Goal: Task Accomplishment & Management: Use online tool/utility

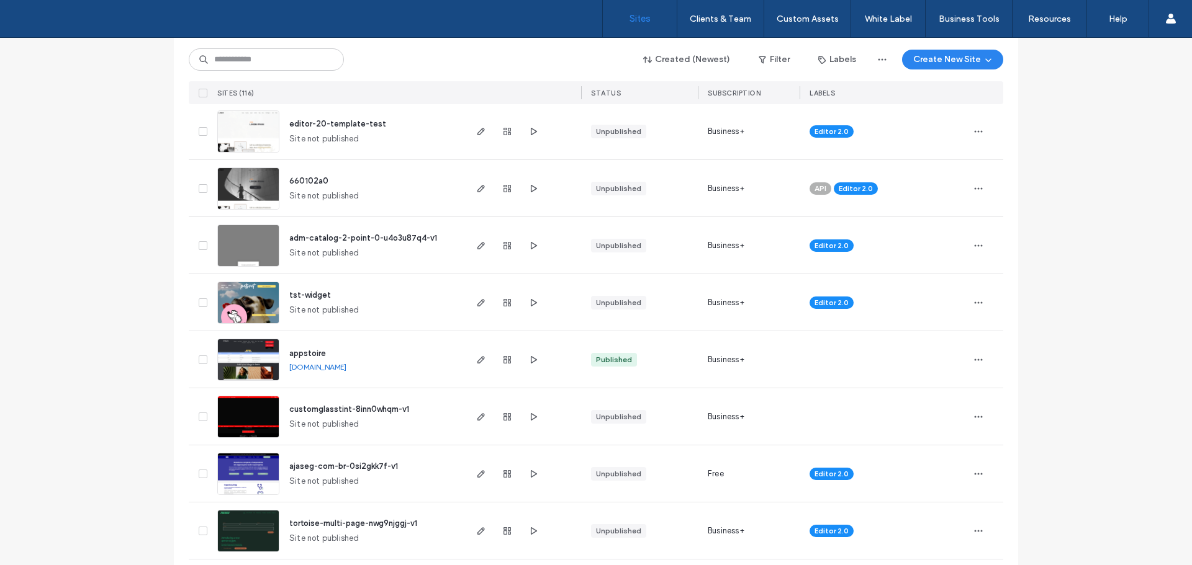
scroll to position [1179, 0]
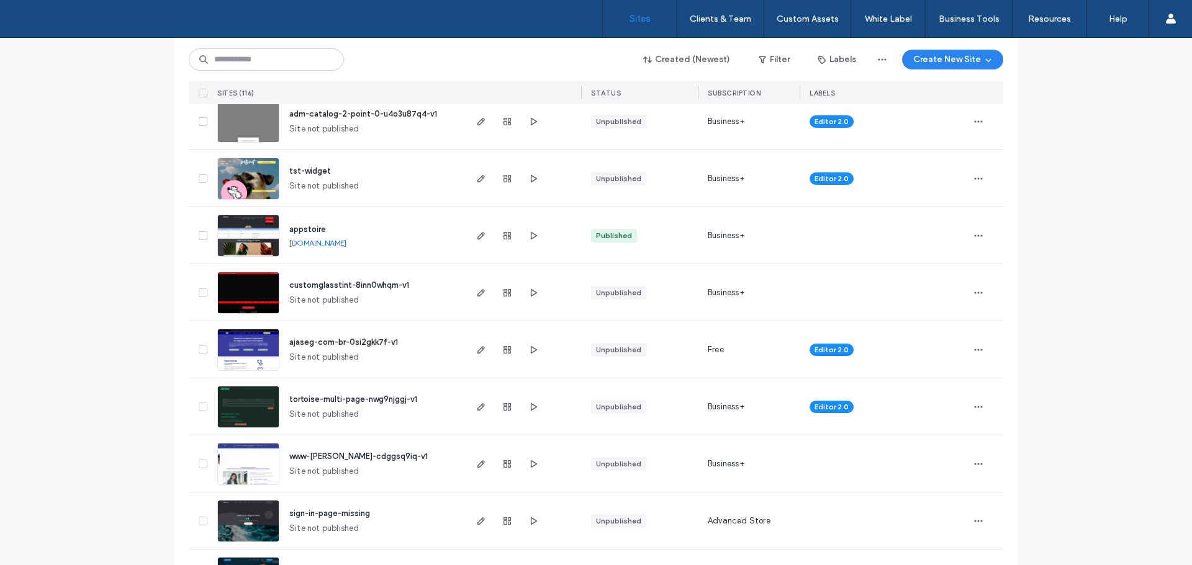
click at [261, 247] on img at bounding box center [248, 257] width 61 height 84
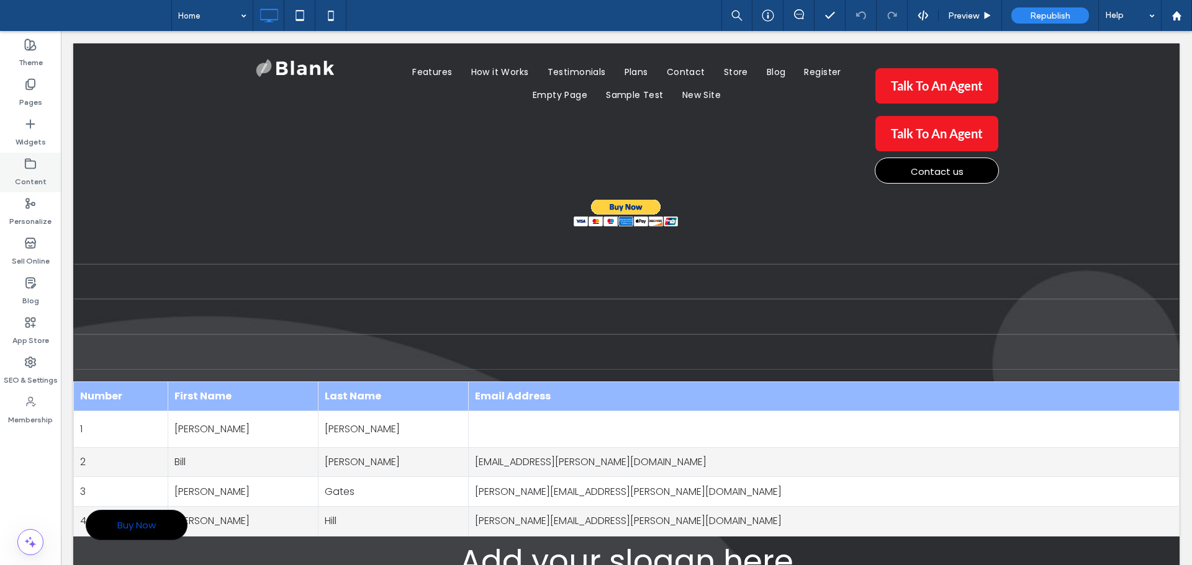
click at [42, 166] on div "Content" at bounding box center [30, 173] width 61 height 40
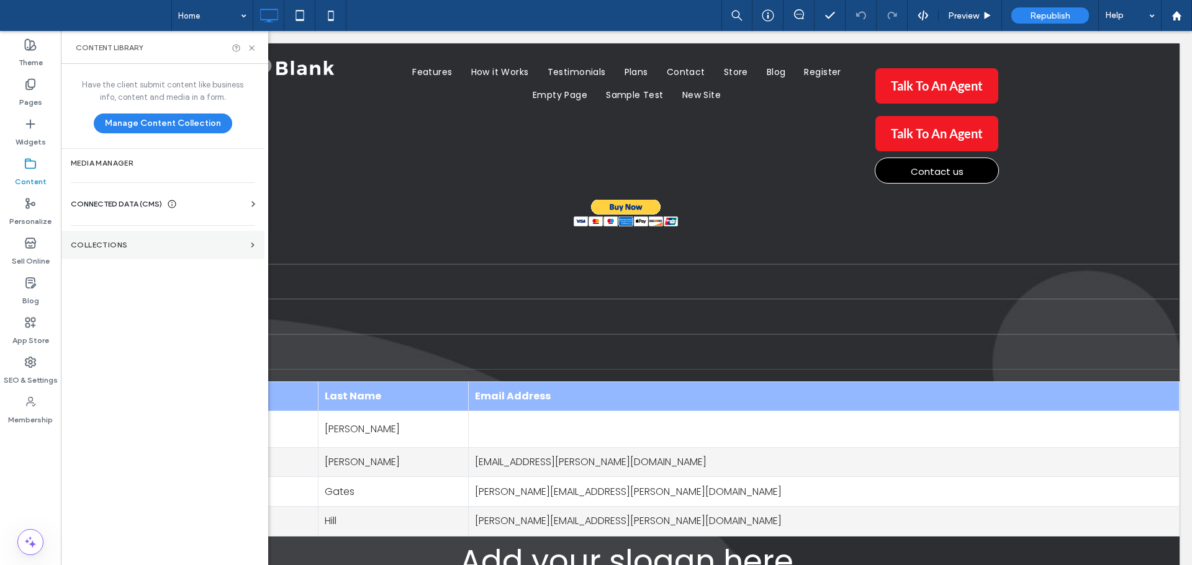
click at [173, 248] on label "Collections" at bounding box center [158, 245] width 175 height 9
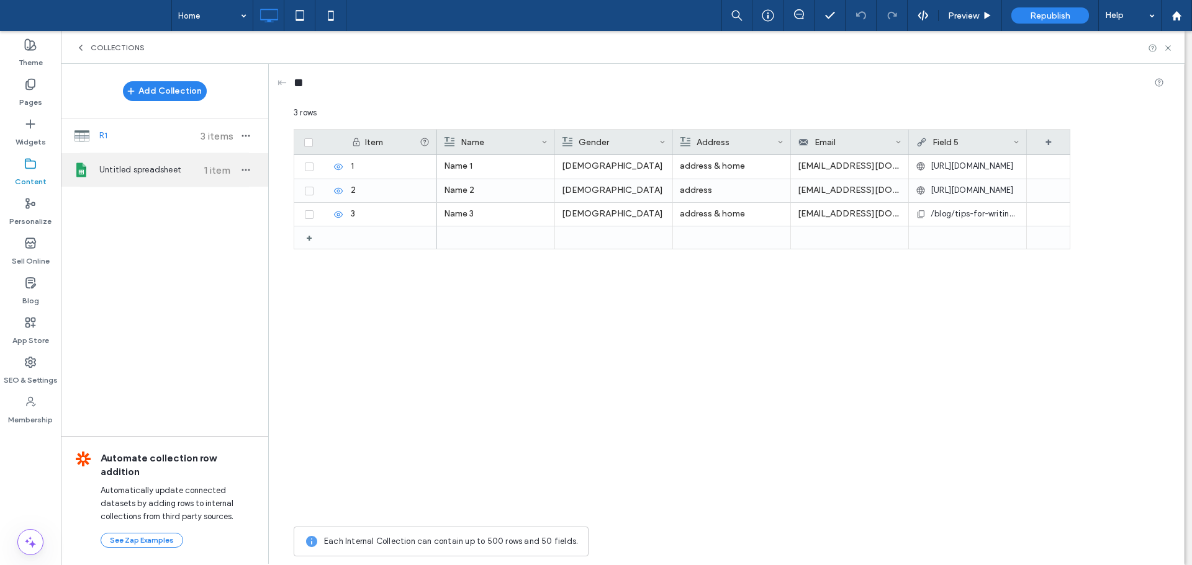
click at [153, 163] on div "Untitled spreadsheet 1 item" at bounding box center [164, 170] width 207 height 34
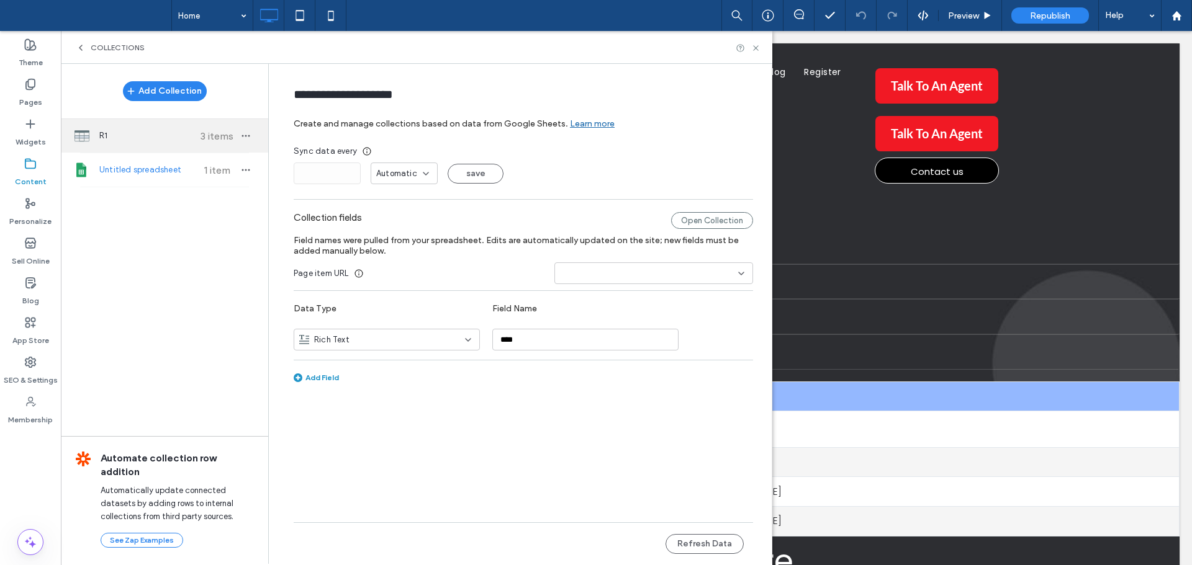
click at [142, 139] on span "R1" at bounding box center [145, 136] width 92 height 12
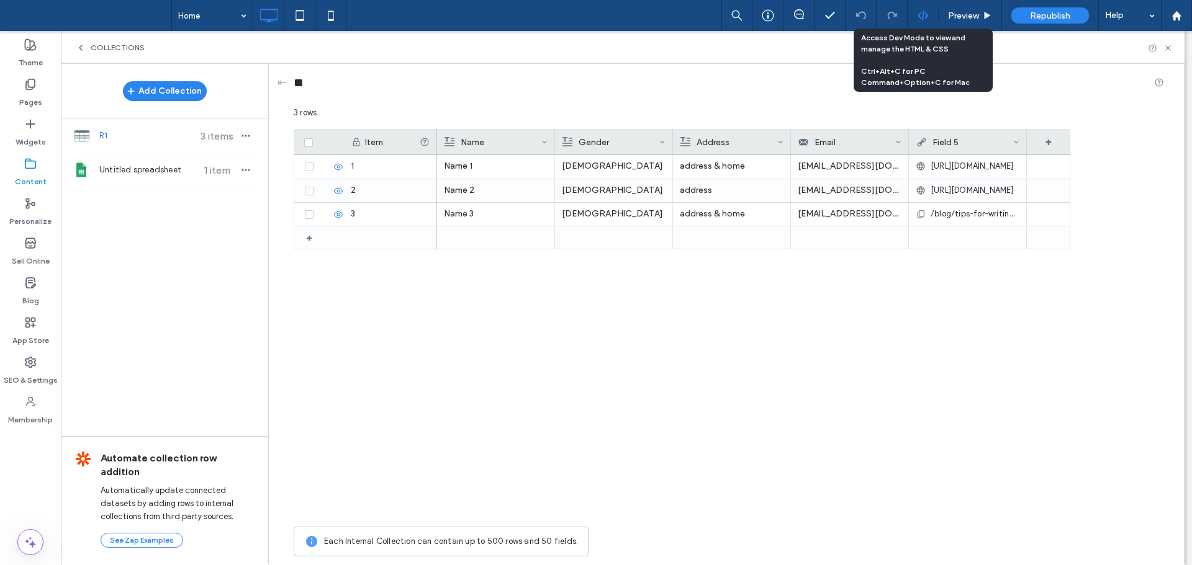
click at [929, 20] on div at bounding box center [922, 15] width 30 height 11
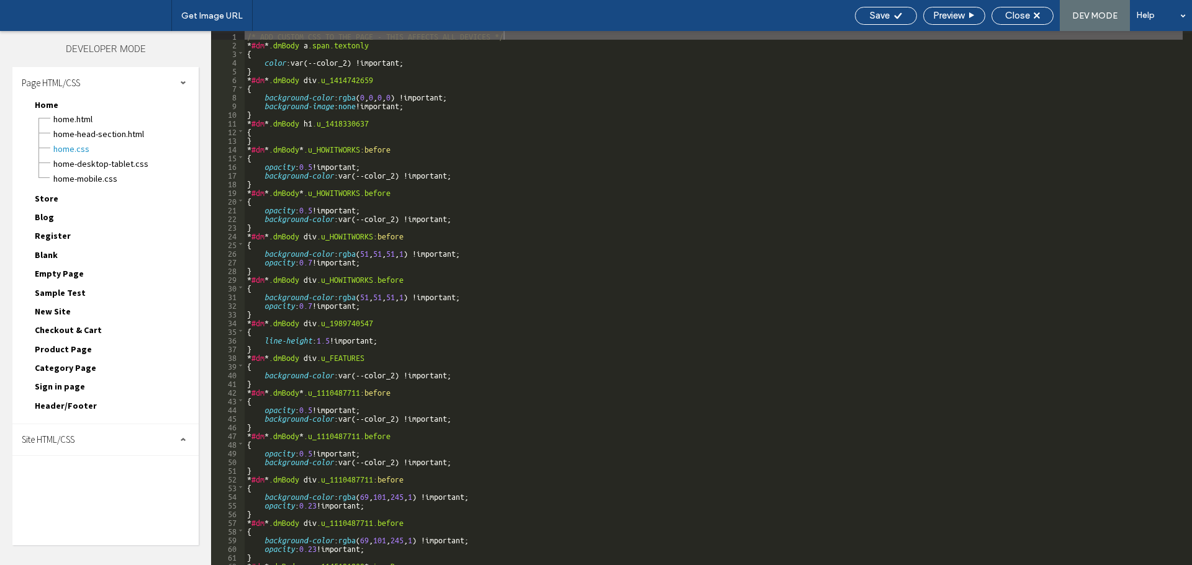
click at [510, 206] on p "Male" at bounding box center [553, 214] width 104 height 22
click at [297, 246] on div at bounding box center [329, 238] width 93 height 22
click at [551, 135] on div "Gender" at bounding box center [550, 142] width 97 height 25
click at [411, 168] on p "Name 1" at bounding box center [435, 167] width 103 height 22
click at [314, 272] on div at bounding box center [329, 261] width 93 height 22
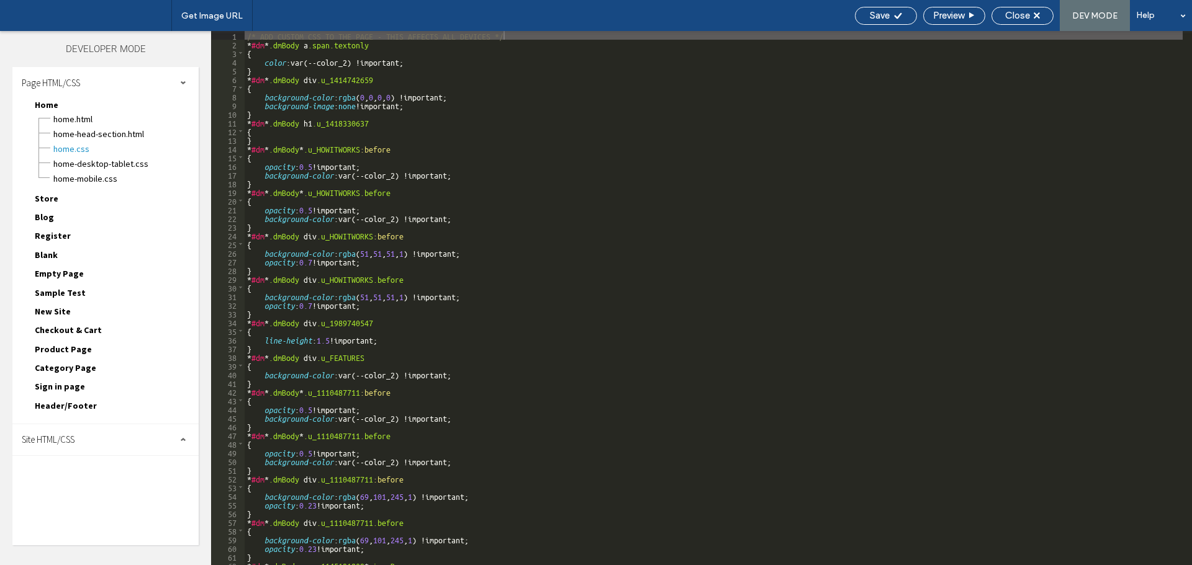
click at [67, 272] on span "Empty Page" at bounding box center [59, 273] width 49 height 11
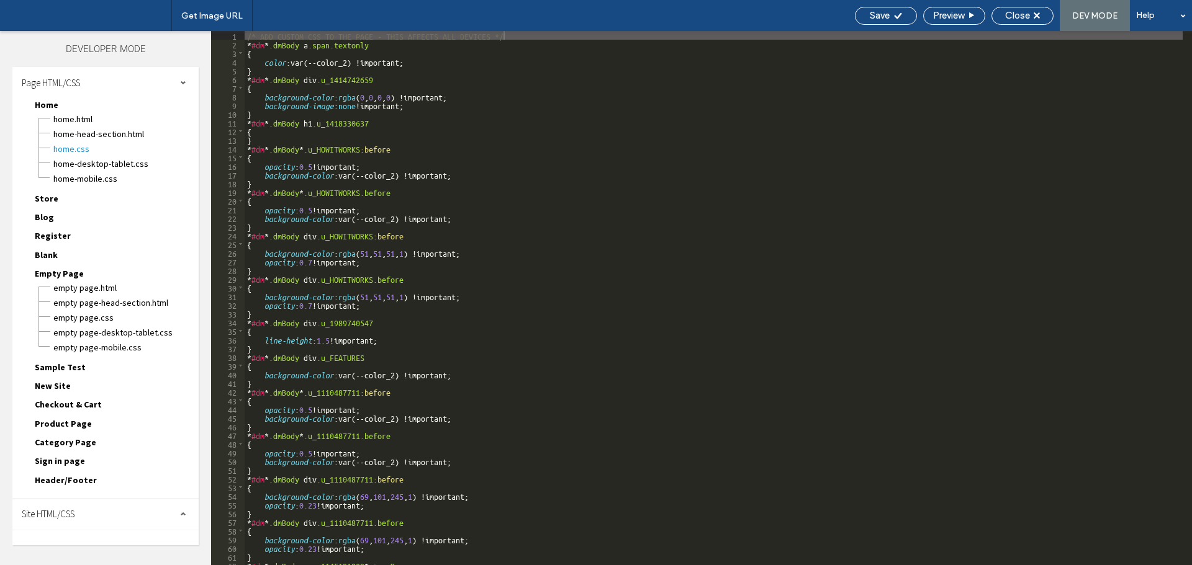
drag, startPoint x: 77, startPoint y: 518, endPoint x: 119, endPoint y: 493, distance: 49.3
click at [78, 518] on div "Site HTML/CSS" at bounding box center [105, 514] width 186 height 31
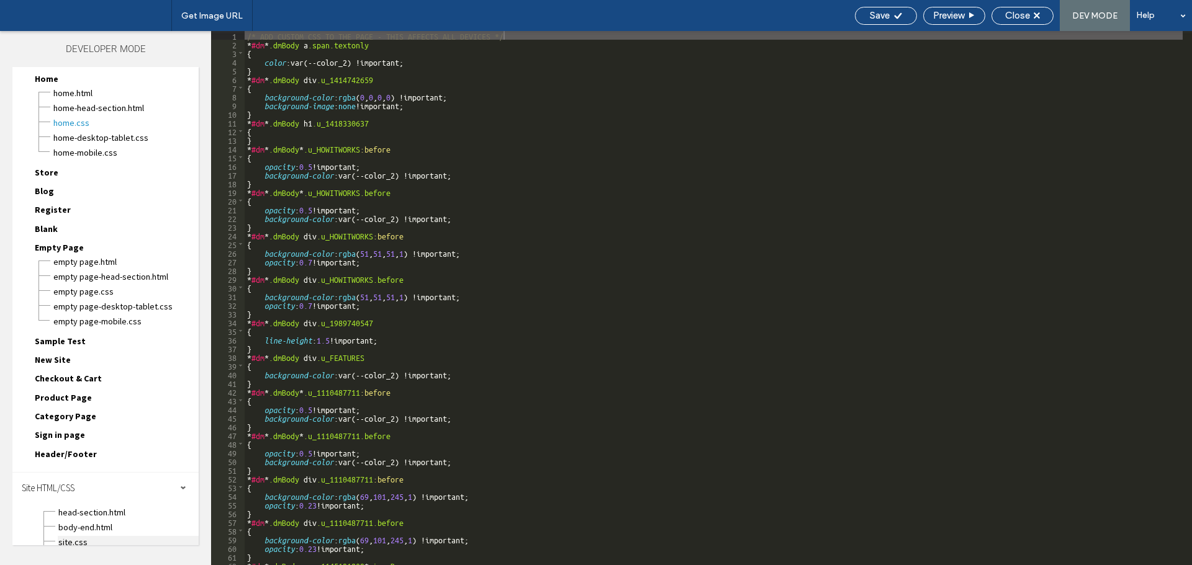
scroll to position [97, 0]
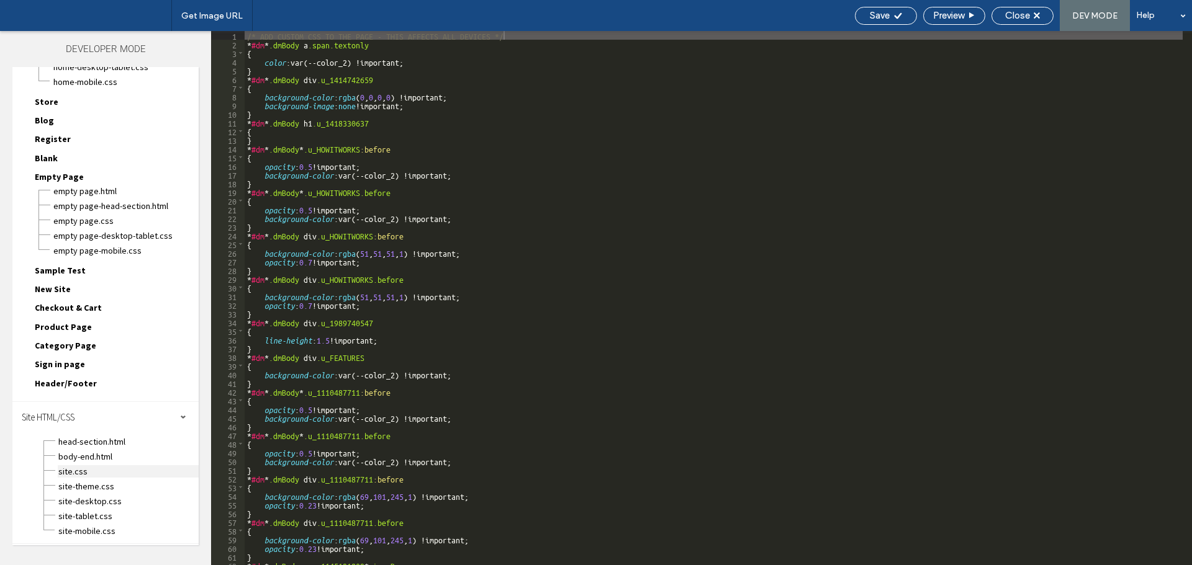
click at [100, 470] on span "site.css" at bounding box center [128, 472] width 141 height 12
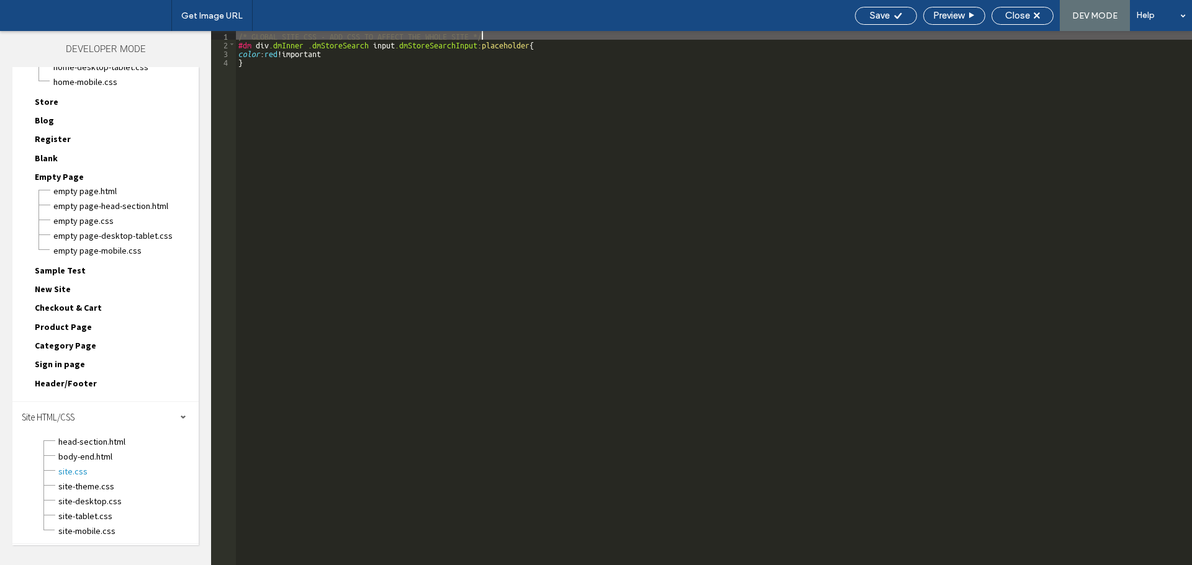
click at [386, 244] on div at bounding box center [435, 238] width 104 height 23
click at [361, 93] on div "**" at bounding box center [668, 85] width 870 height 23
click at [562, 66] on div "**" at bounding box center [668, 85] width 870 height 43
click at [1029, 11] on span "Close" at bounding box center [1017, 15] width 25 height 11
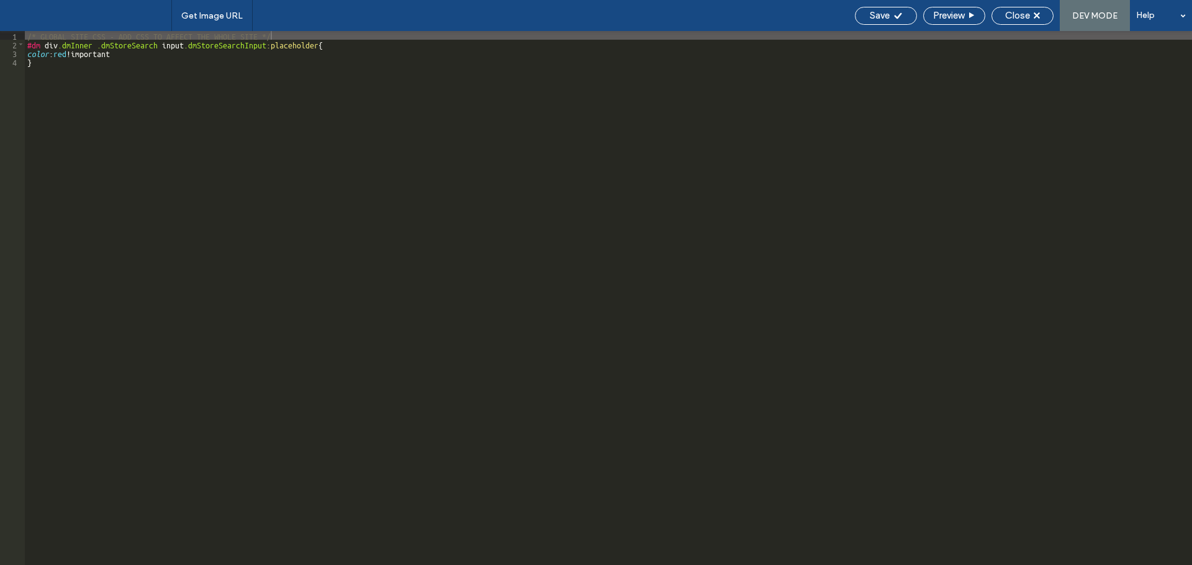
scroll to position [66, 0]
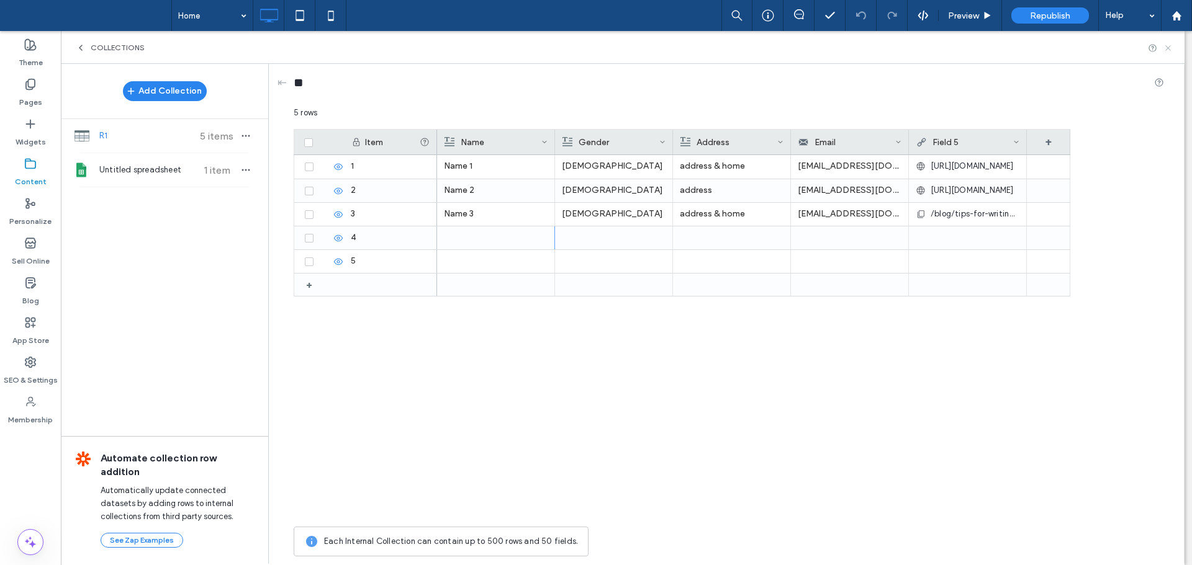
click at [1168, 52] on icon at bounding box center [1167, 47] width 9 height 9
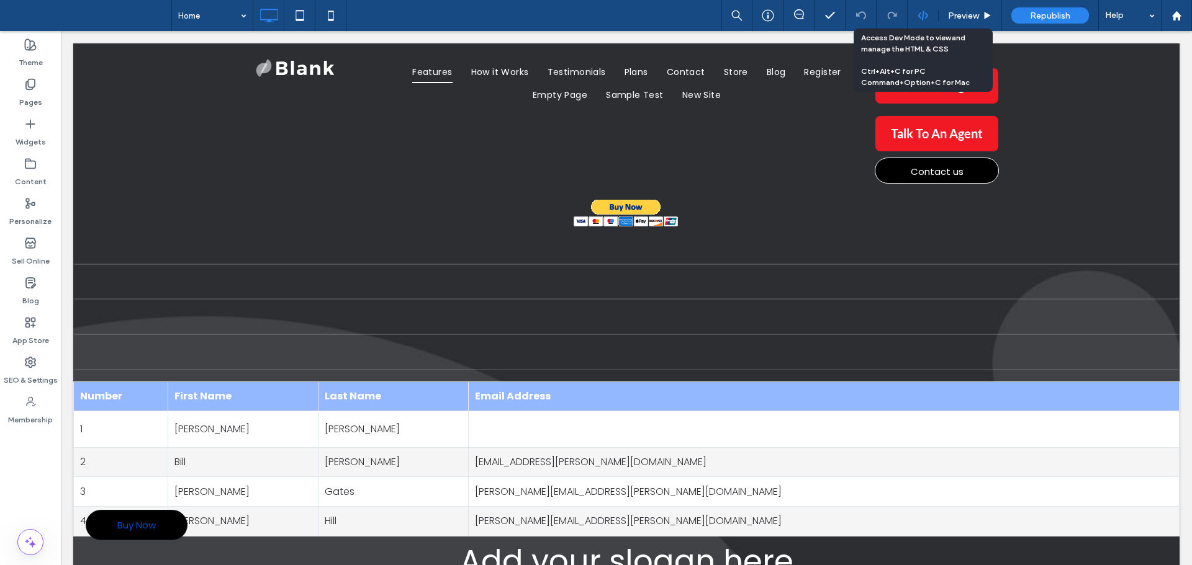
click at [920, 14] on use at bounding box center [922, 16] width 10 height 10
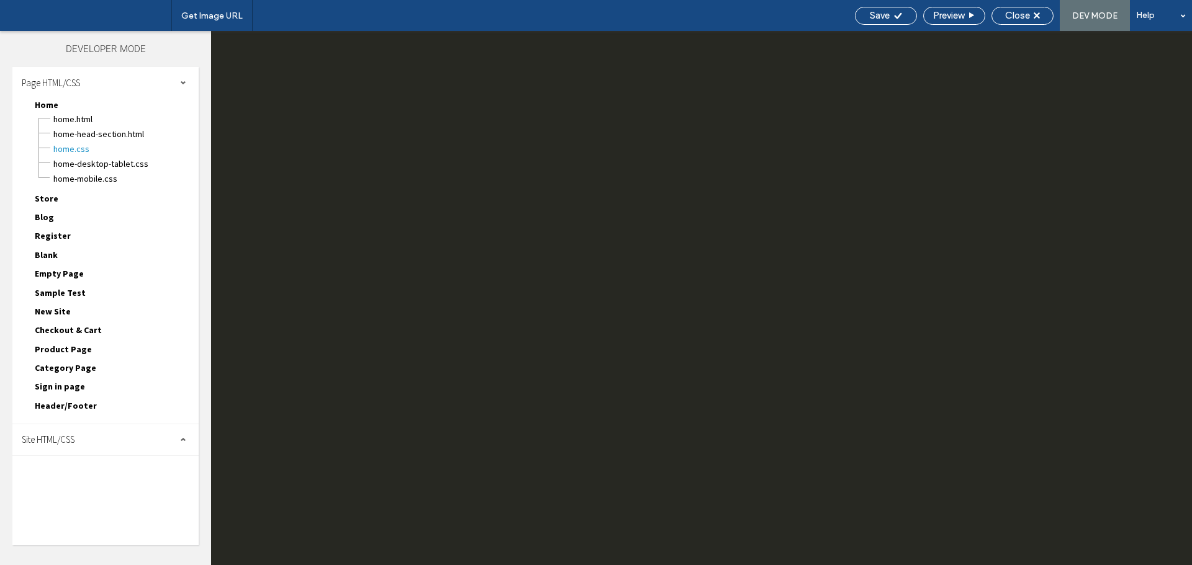
drag, startPoint x: 81, startPoint y: 423, endPoint x: 84, endPoint y: 441, distance: 18.3
click at [81, 424] on div "Page HTML/CSS Home Home.html Home-head-section.html Home.css Home-desktop-table…" at bounding box center [105, 306] width 186 height 479
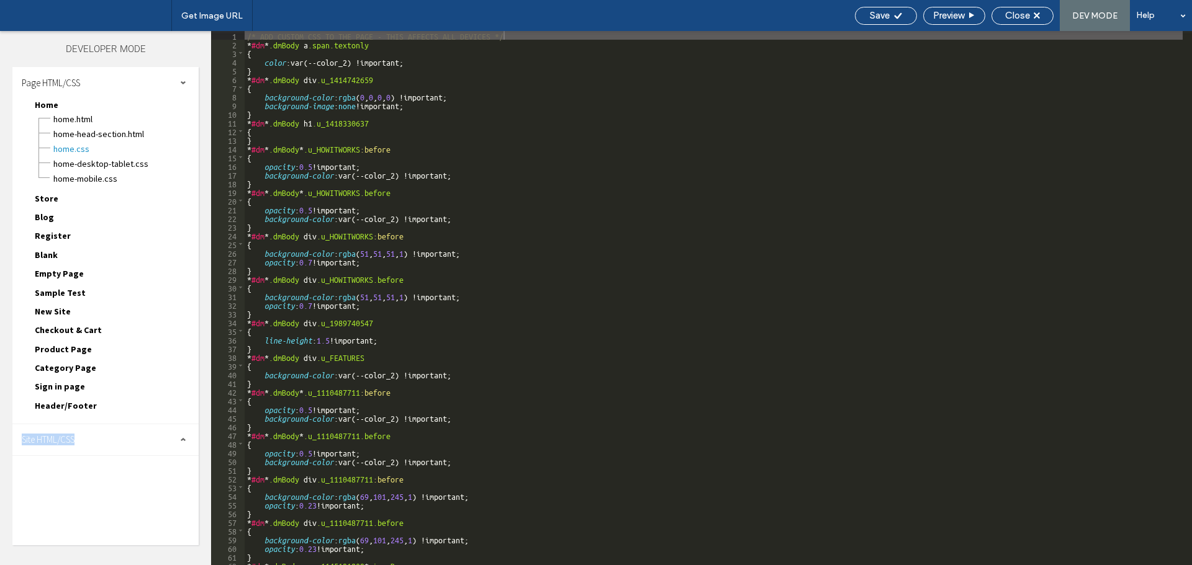
click at [101, 440] on div "Site HTML/CSS" at bounding box center [105, 440] width 186 height 31
click at [96, 476] on span "body-end.html" at bounding box center [128, 479] width 141 height 12
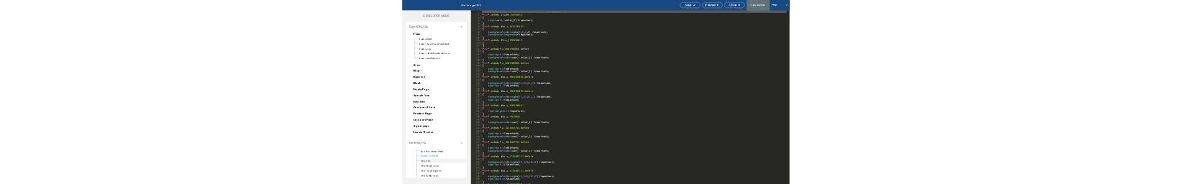
scroll to position [1, 0]
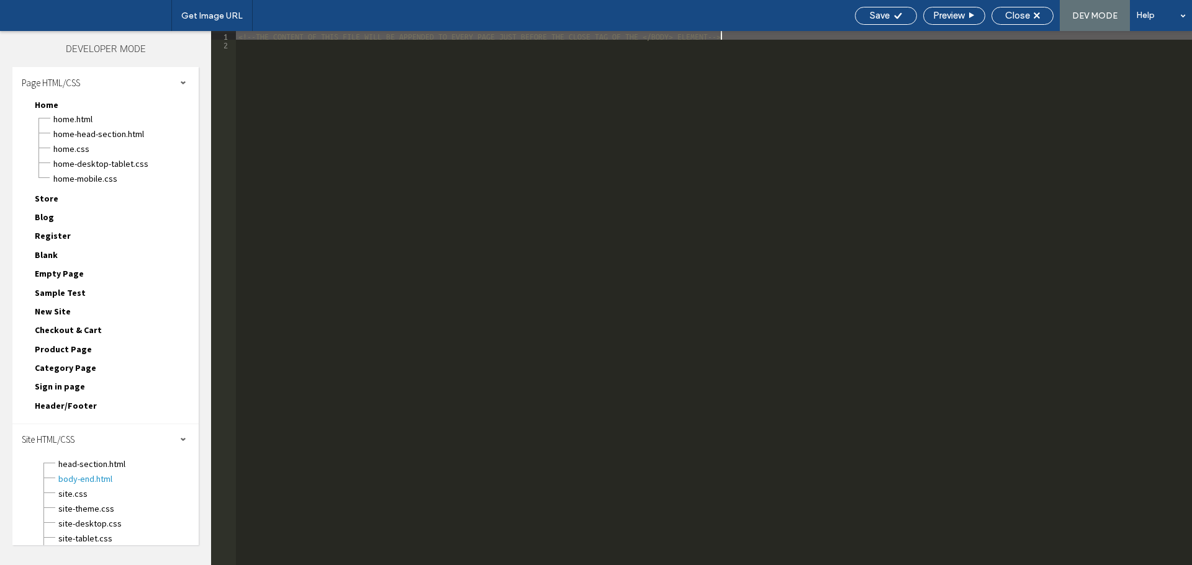
click at [407, 289] on div "<!--THE CONTENT OF THIS FILE WILL BE APPENDED TO EVERY PAGE JUST BEFORE THE CLO…" at bounding box center [714, 307] width 956 height 552
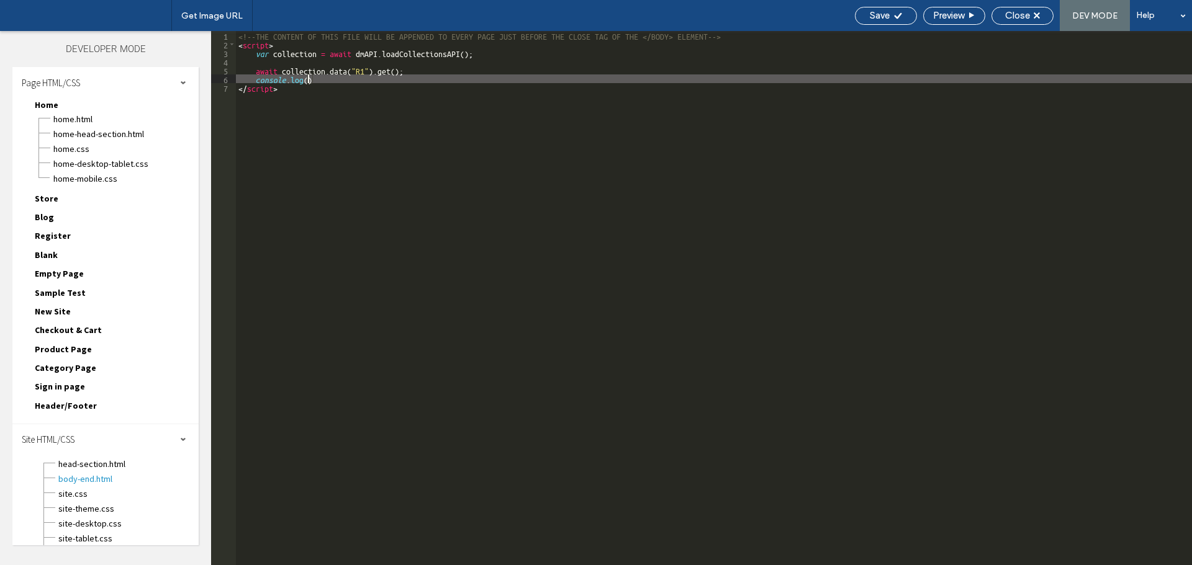
click at [255, 72] on div "<!--THE CONTENT OF THIS FILE WILL BE APPENDED TO EVERY PAGE JUST BEFORE THE CLO…" at bounding box center [714, 307] width 956 height 552
click at [307, 79] on div "<!--THE CONTENT OF THIS FILE WILL BE APPENDED TO EVERY PAGE JUST BEFORE THE CLO…" at bounding box center [714, 307] width 956 height 552
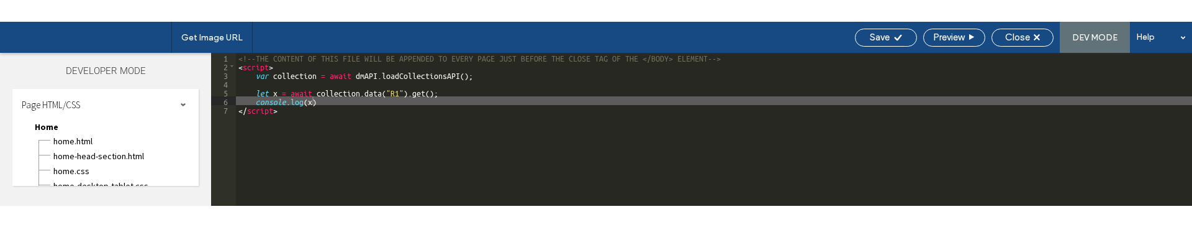
scroll to position [0, 0]
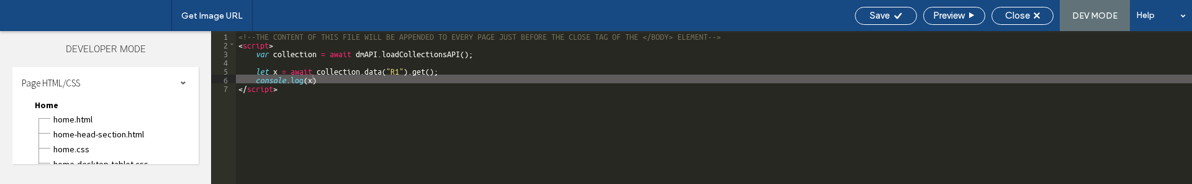
click at [343, 82] on div "<!--THE CONTENT OF THIS FILE WILL BE APPENDED TO EVERY PAGE JUST BEFORE THE CLO…" at bounding box center [714, 116] width 956 height 170
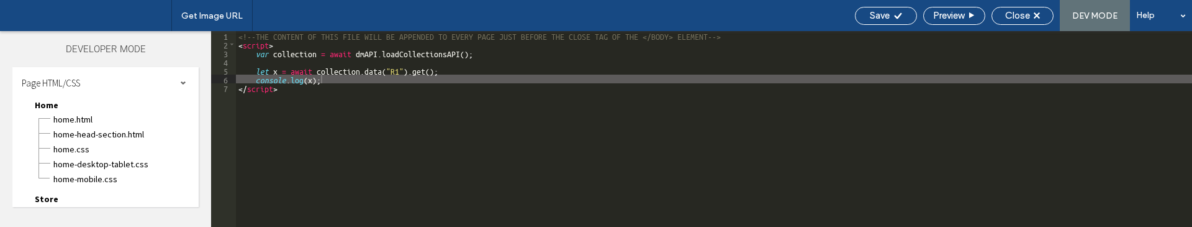
click at [346, 94] on div "<!--THE CONTENT OF THIS FILE WILL BE APPENDED TO EVERY PAGE JUST BEFORE THE CLO…" at bounding box center [714, 137] width 956 height 213
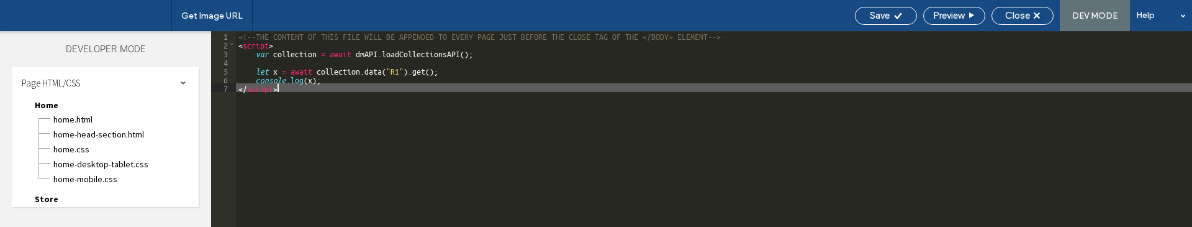
click at [340, 76] on div "<!--THE CONTENT OF THIS FILE WILL BE APPENDED TO EVERY PAGE JUST BEFORE THE CLO…" at bounding box center [714, 137] width 956 height 213
type textarea "**"
click at [350, 86] on div "<!--THE CONTENT OF THIS FILE WILL BE APPENDED TO EVERY PAGE JUST BEFORE THE CLO…" at bounding box center [714, 137] width 956 height 213
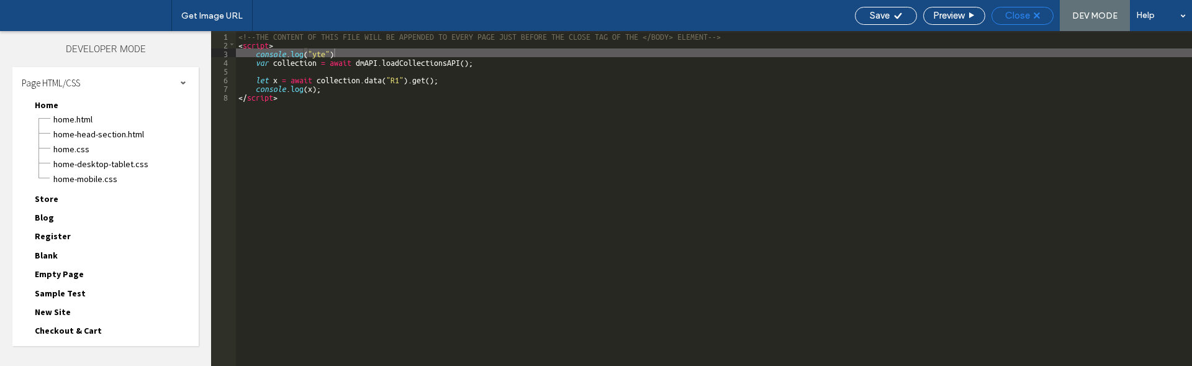
click at [1012, 22] on div "Close" at bounding box center [1022, 16] width 62 height 18
click at [1030, 11] on div "Close" at bounding box center [1022, 15] width 61 height 11
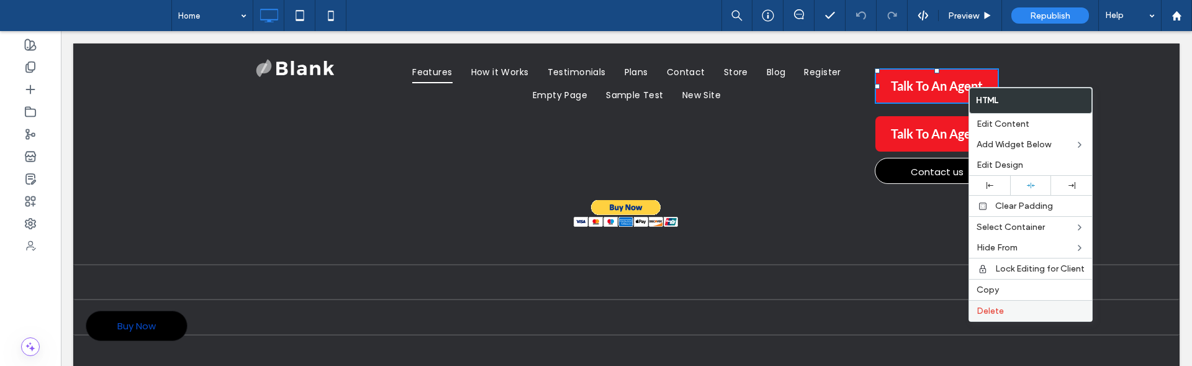
click at [1014, 311] on label "Delete" at bounding box center [1030, 310] width 108 height 11
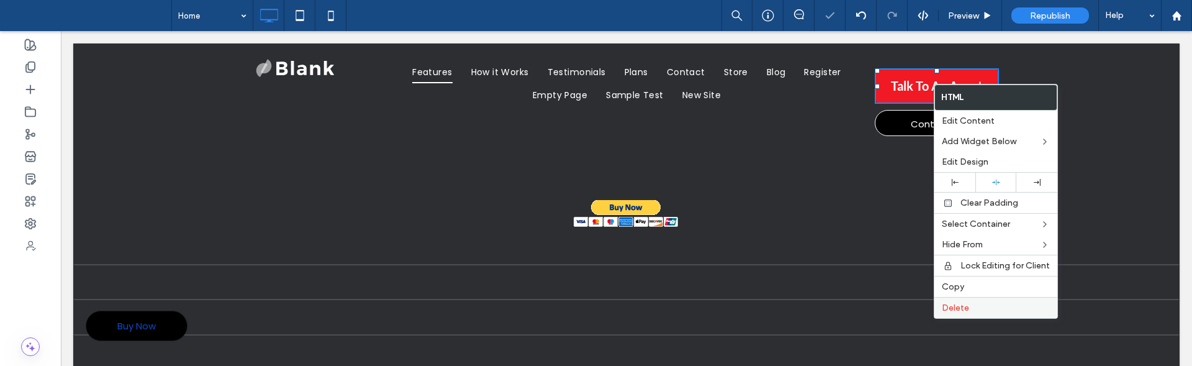
click at [975, 304] on label "Delete" at bounding box center [996, 307] width 108 height 11
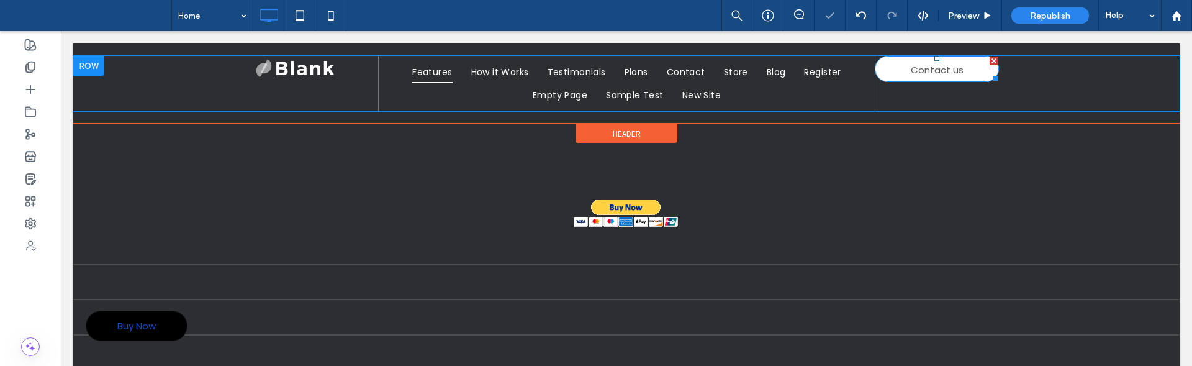
click at [922, 73] on span "Contact us" at bounding box center [937, 69] width 53 height 27
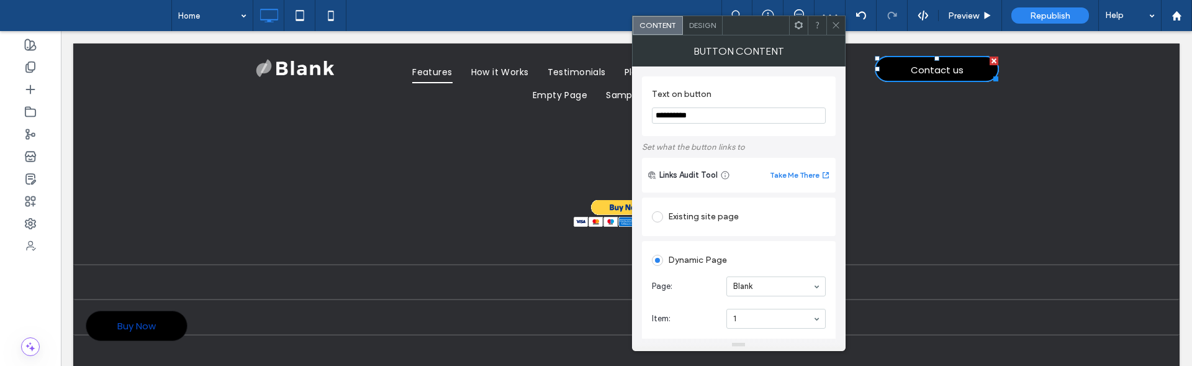
click at [835, 32] on span at bounding box center [835, 25] width 9 height 19
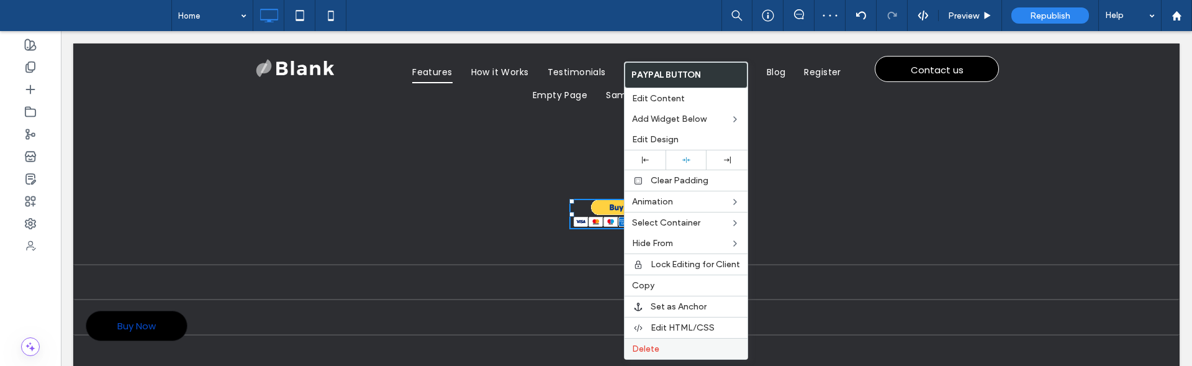
click at [668, 344] on label "Delete" at bounding box center [686, 348] width 108 height 11
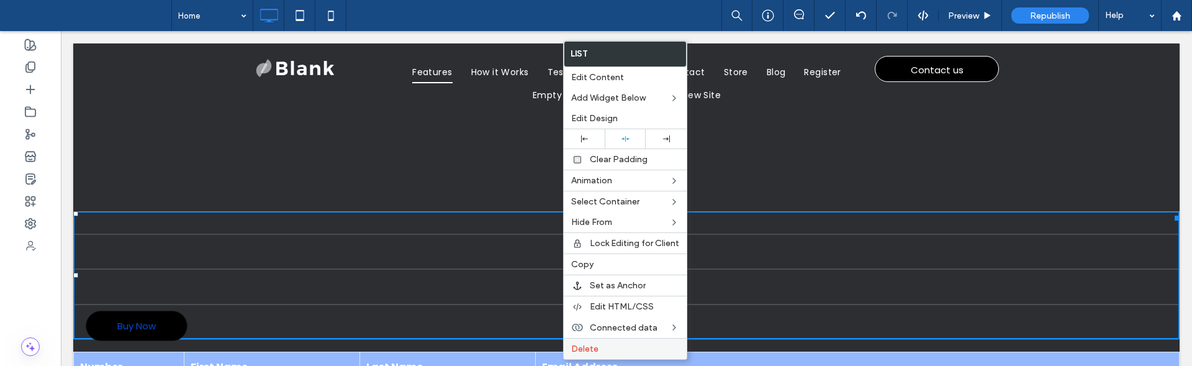
click at [608, 344] on label "Delete" at bounding box center [625, 348] width 108 height 11
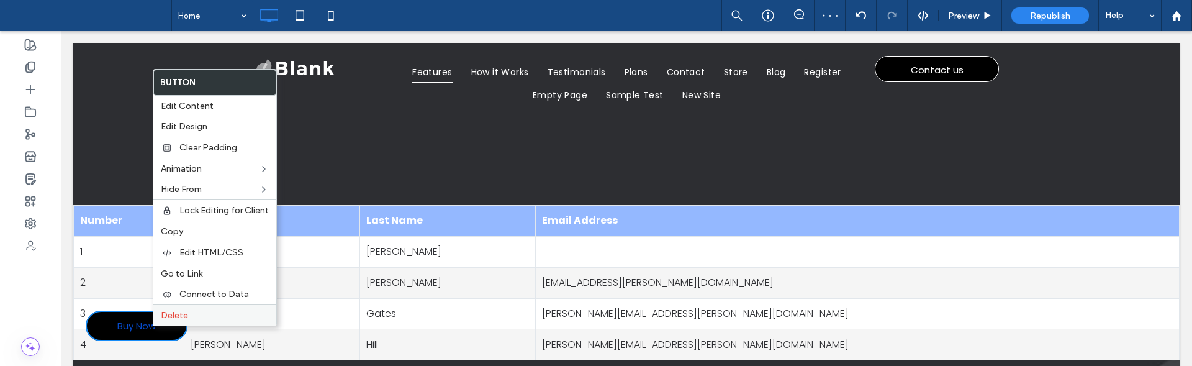
click at [198, 316] on label "Delete" at bounding box center [215, 315] width 108 height 11
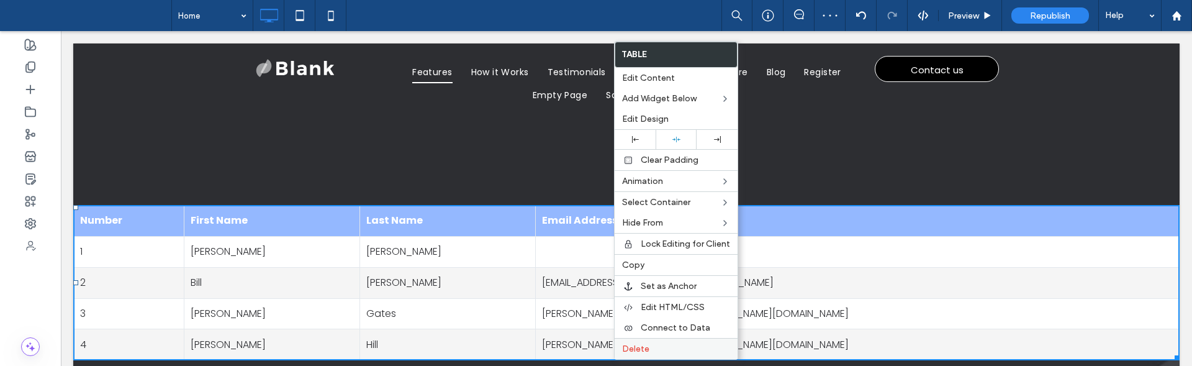
click at [651, 349] on label "Delete" at bounding box center [676, 348] width 108 height 11
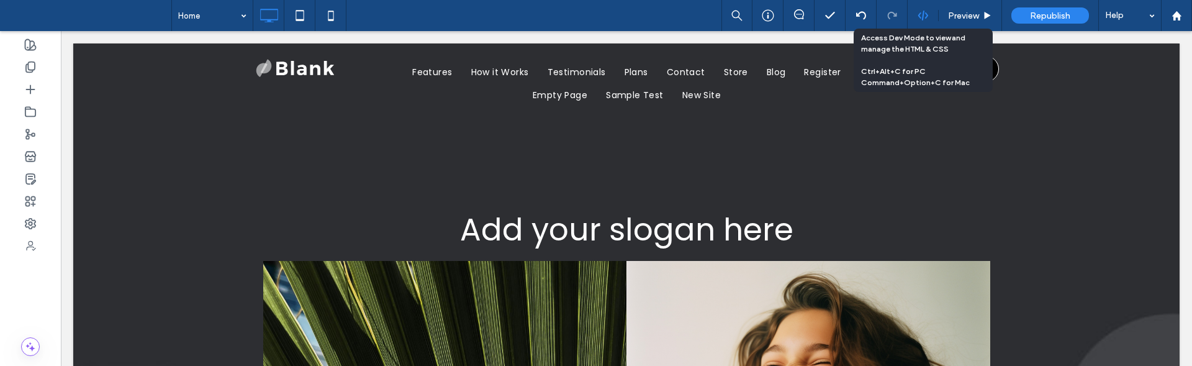
click at [926, 18] on icon at bounding box center [922, 15] width 11 height 11
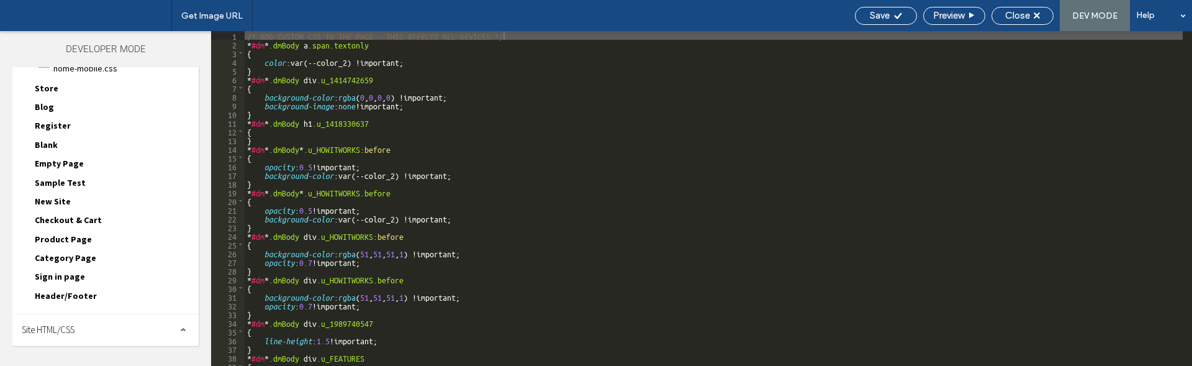
click at [122, 328] on div "Site HTML/CSS" at bounding box center [105, 329] width 186 height 31
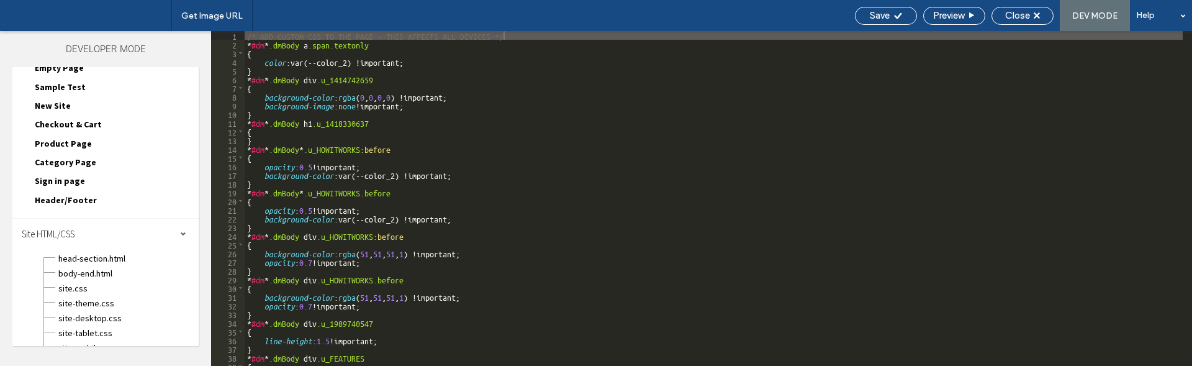
scroll to position [222, 0]
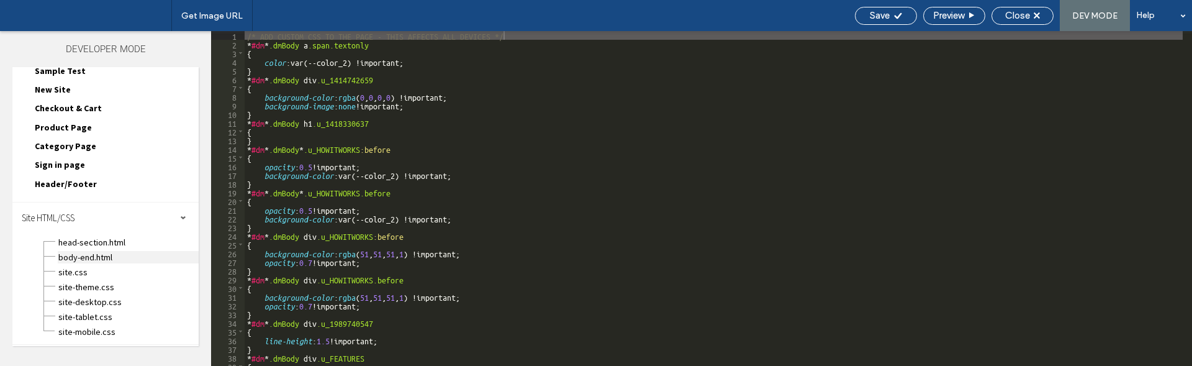
click at [106, 261] on span "body-end.html" at bounding box center [128, 257] width 141 height 12
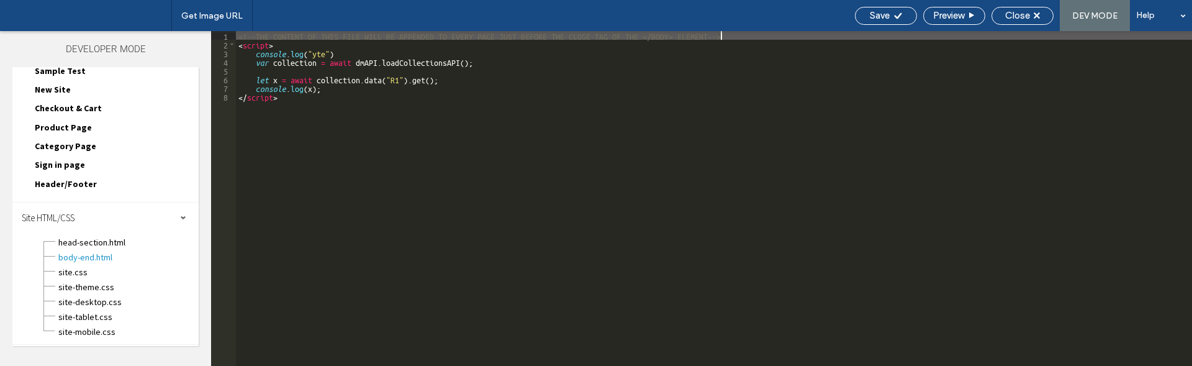
scroll to position [1, 0]
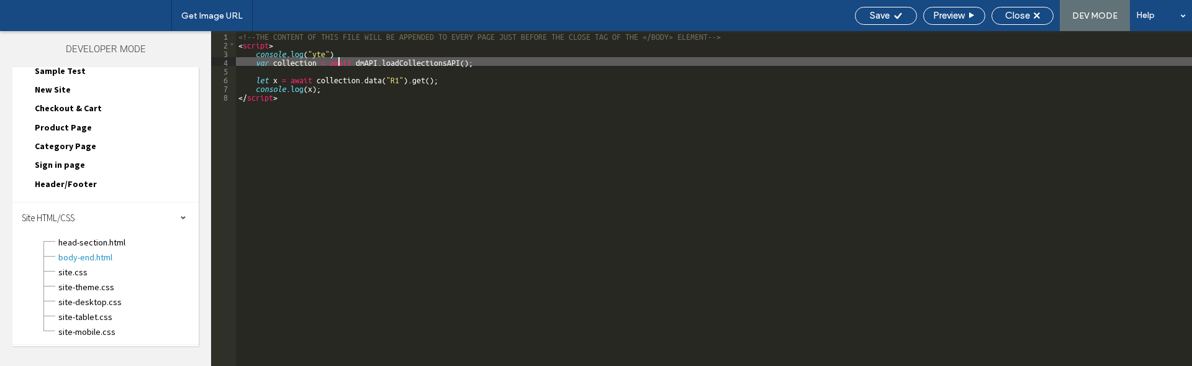
click at [338, 58] on div "<!--THE CONTENT OF THIS FILE WILL BE APPENDED TO EVERY PAGE JUST BEFORE THE CLO…" at bounding box center [714, 207] width 956 height 352
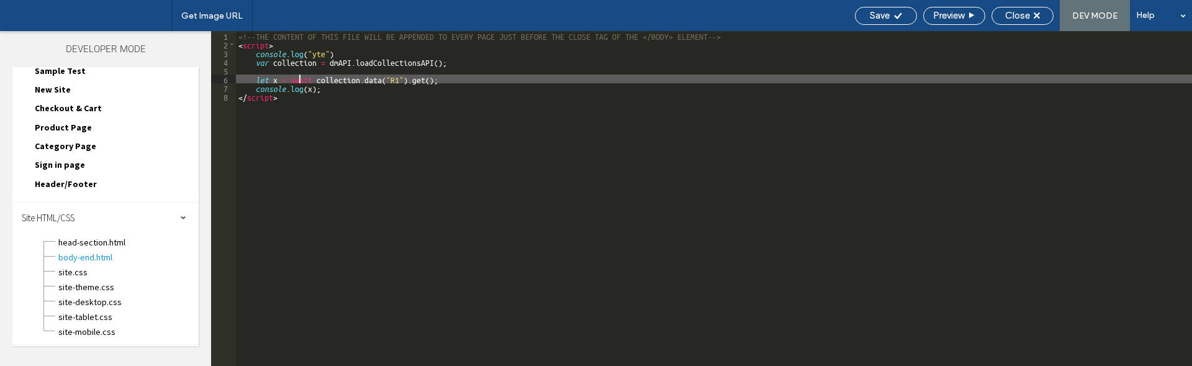
click at [299, 79] on div "<!--THE CONTENT OF THIS FILE WILL BE APPENDED TO EVERY PAGE JUST BEFORE THE CLO…" at bounding box center [714, 207] width 956 height 352
click at [1032, 16] on div "Close" at bounding box center [1022, 15] width 61 height 11
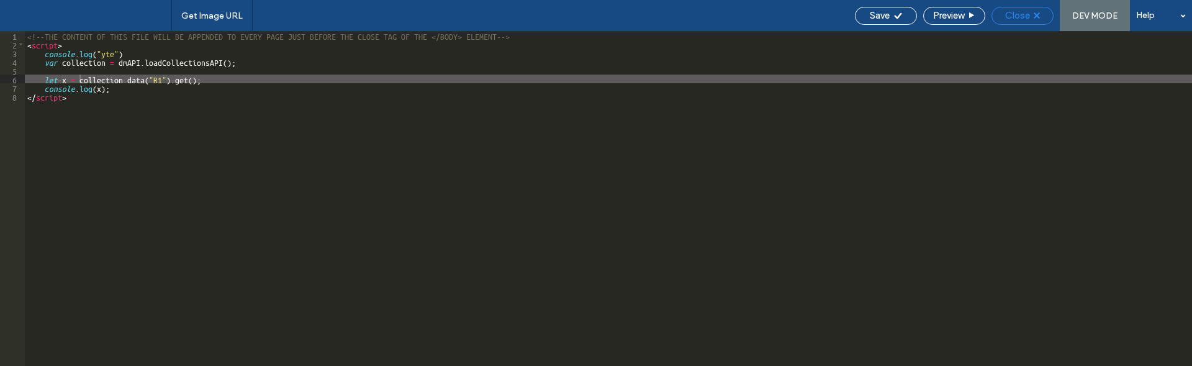
scroll to position [191, 0]
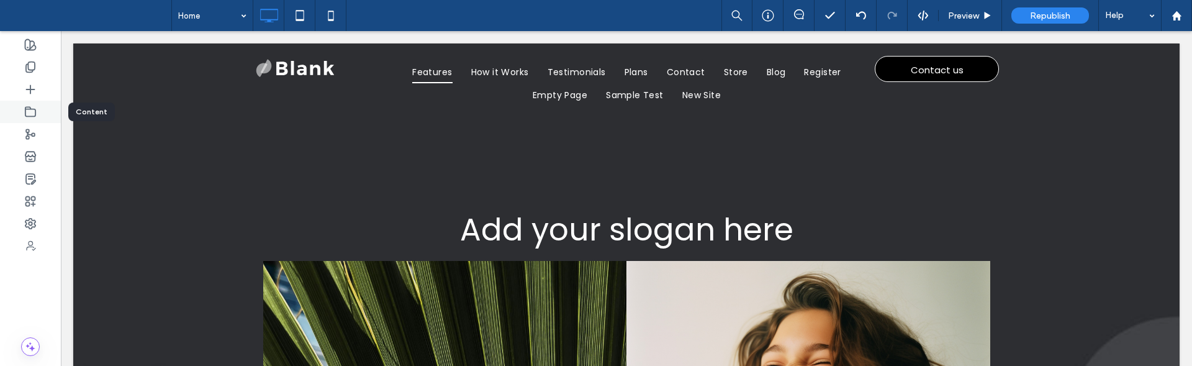
click at [35, 112] on use at bounding box center [30, 111] width 10 height 9
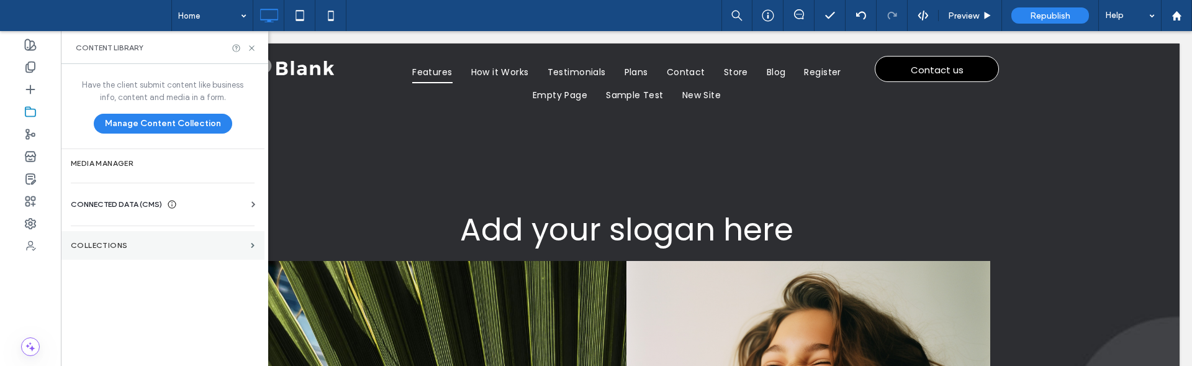
click at [140, 245] on label "Collections" at bounding box center [158, 245] width 175 height 9
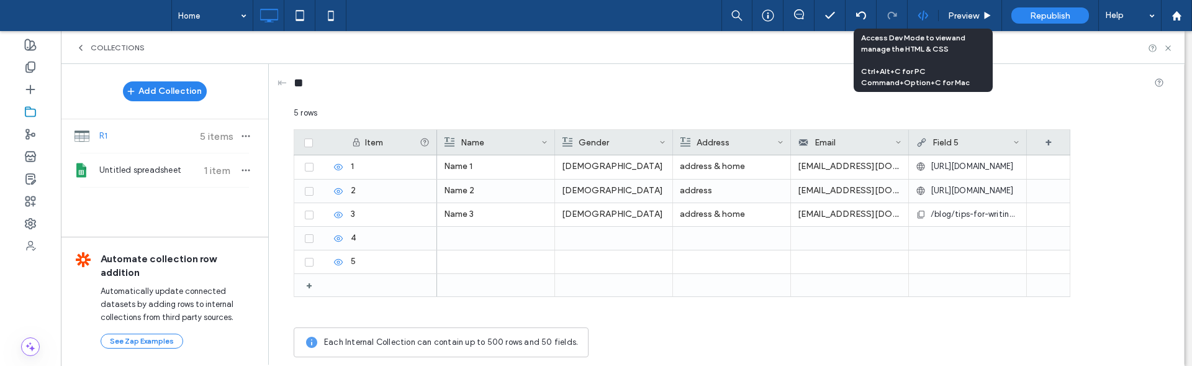
click at [929, 14] on div at bounding box center [922, 15] width 30 height 11
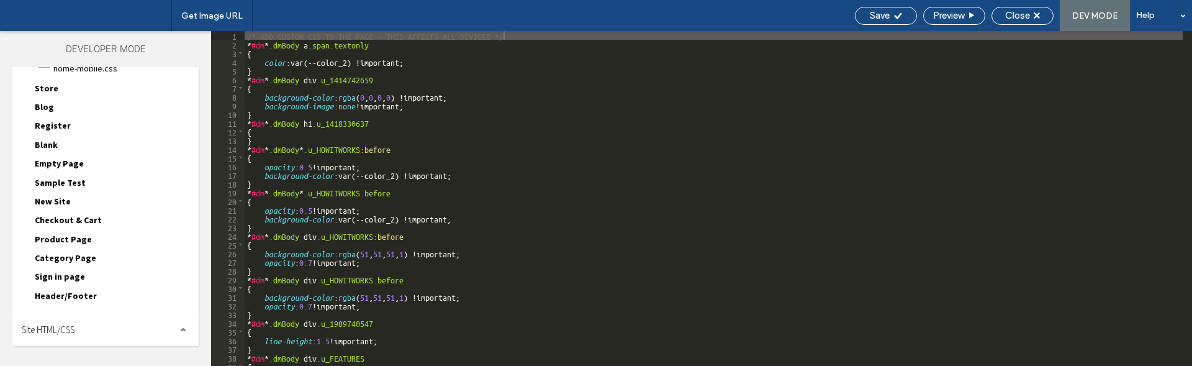
click at [130, 326] on div "Site HTML/CSS" at bounding box center [105, 329] width 186 height 31
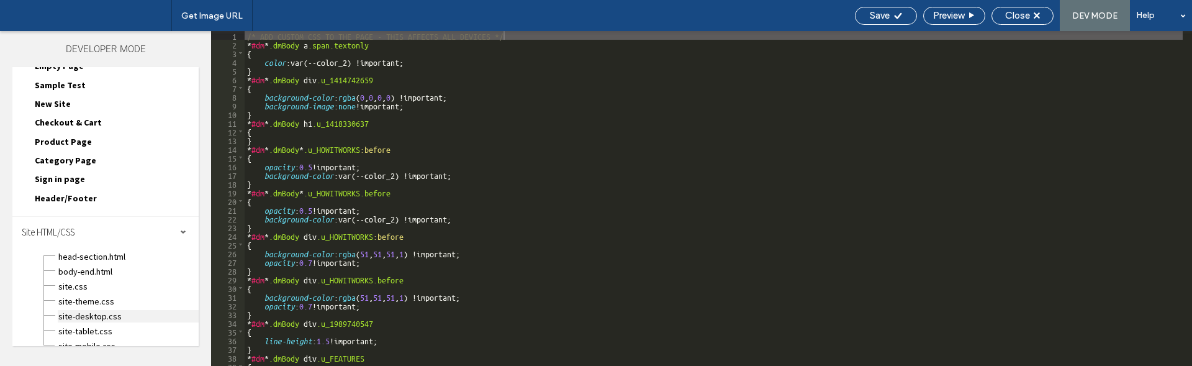
scroll to position [222, 0]
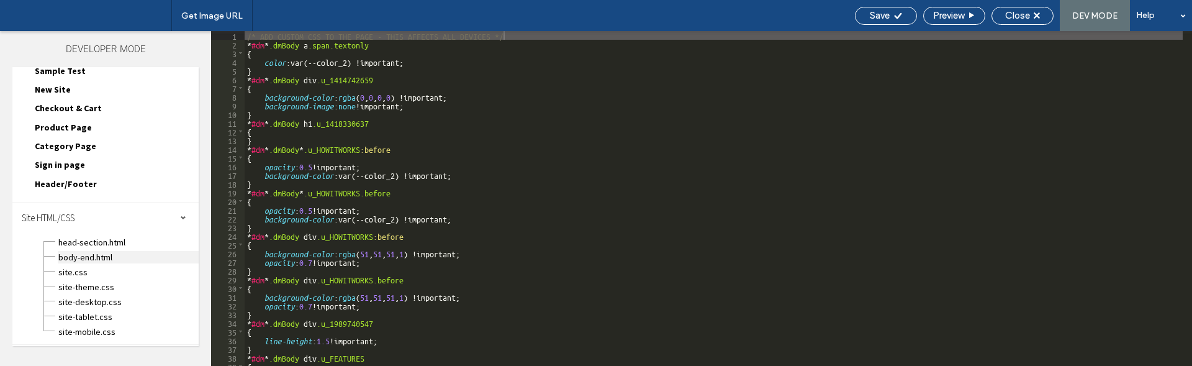
click at [116, 259] on span "body-end.html" at bounding box center [128, 257] width 141 height 12
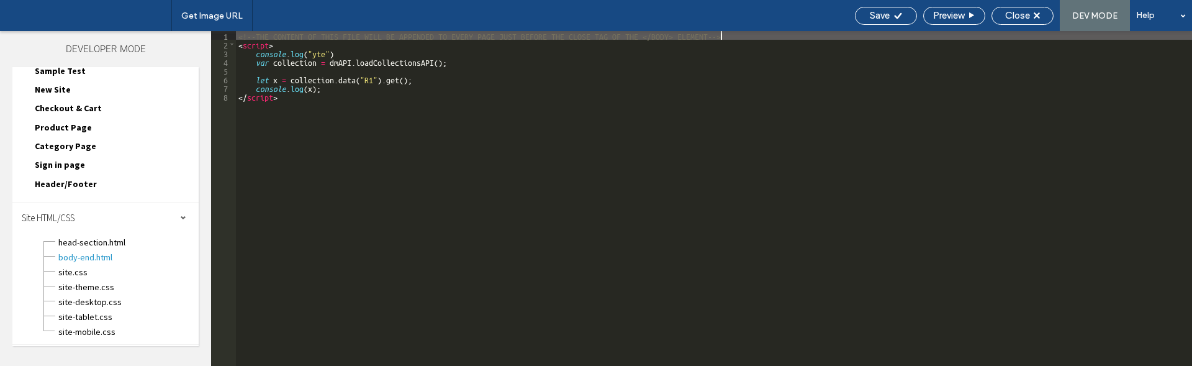
scroll to position [1, 0]
click at [464, 98] on div "**" at bounding box center [668, 85] width 870 height 43
click at [369, 79] on div "**" at bounding box center [668, 85] width 870 height 23
click at [1029, 14] on span "Close" at bounding box center [1017, 15] width 25 height 11
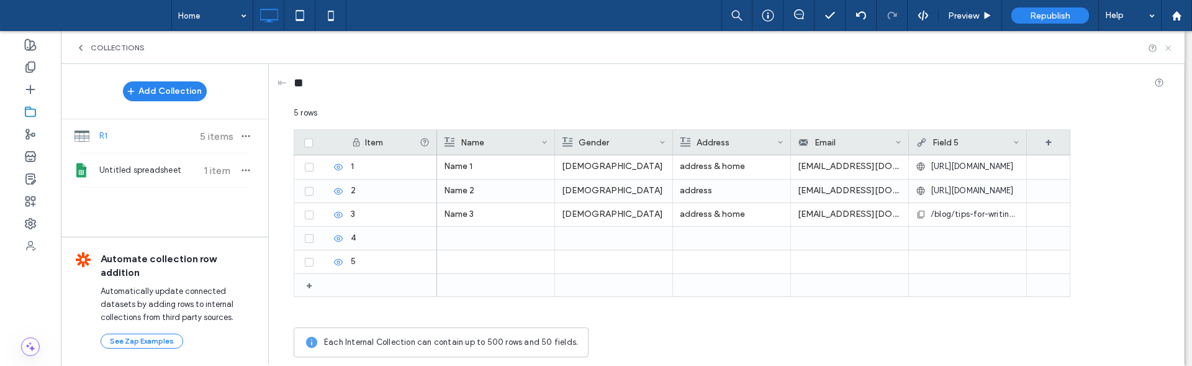
click at [1172, 50] on div "Collections" at bounding box center [622, 47] width 1123 height 33
click at [1159, 47] on div at bounding box center [1160, 47] width 25 height 9
click at [1164, 48] on icon at bounding box center [1167, 47] width 9 height 9
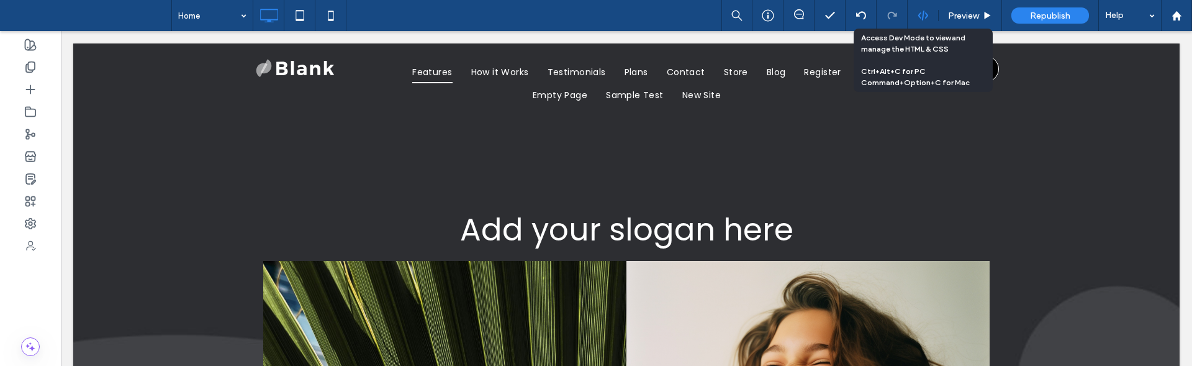
click at [920, 13] on use at bounding box center [922, 16] width 10 height 10
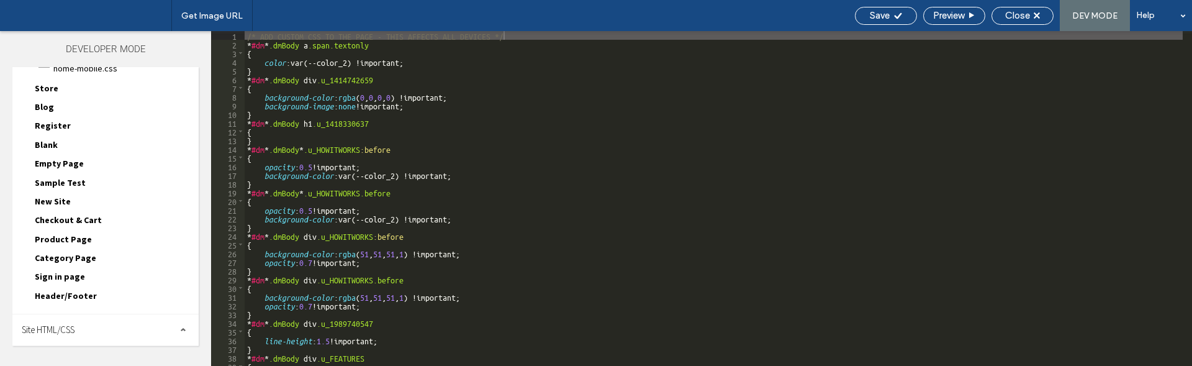
click at [89, 335] on div "Site HTML/CSS" at bounding box center [105, 329] width 186 height 31
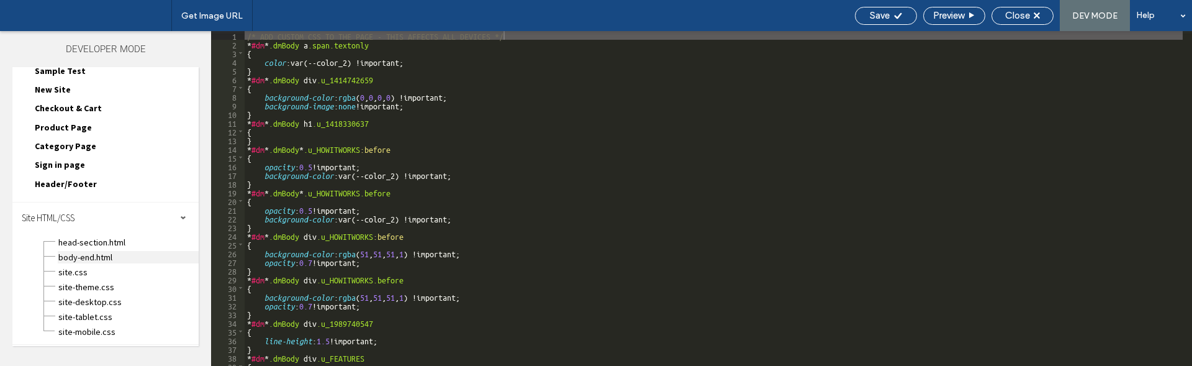
scroll to position [0, 0]
click at [125, 258] on span "body-end.html" at bounding box center [128, 257] width 141 height 12
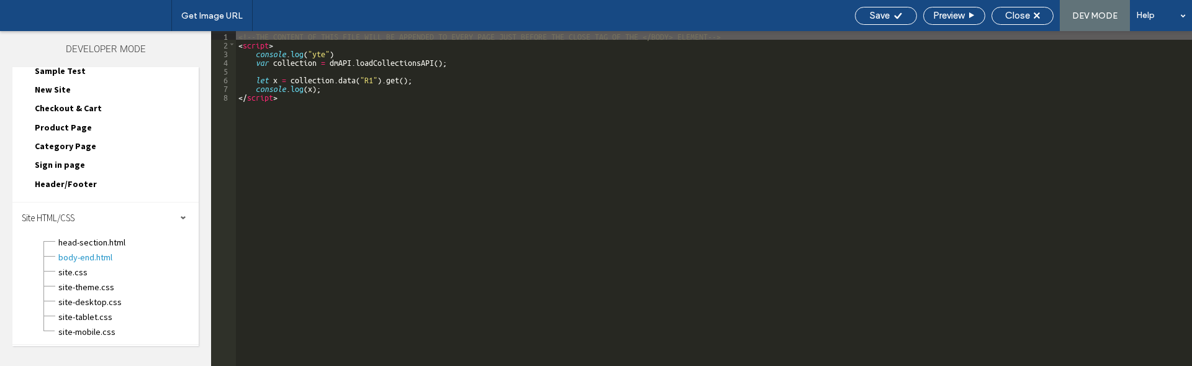
click at [393, 104] on div "<!--THE CONTENT OF THIS FILE WILL BE APPENDED TO EVERY PAGE JUST BEFORE THE CLO…" at bounding box center [714, 207] width 956 height 352
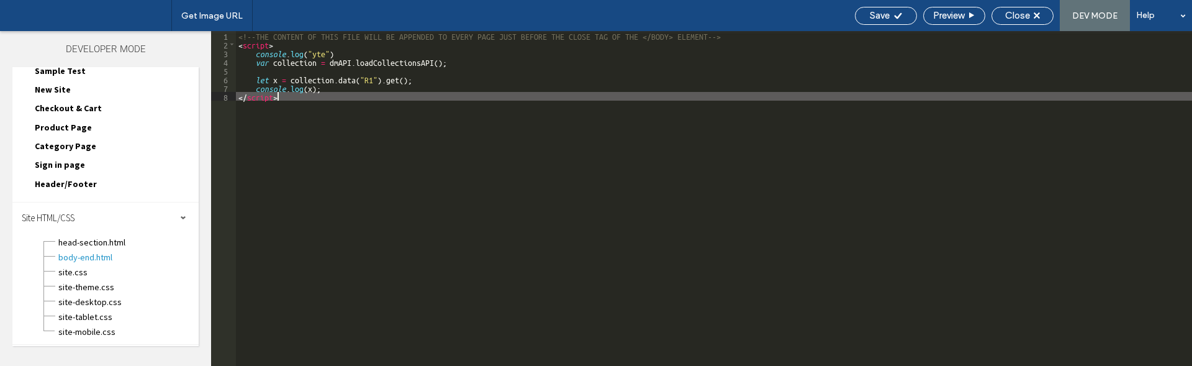
click at [289, 76] on div "<!--THE CONTENT OF THIS FILE WILL BE APPENDED TO EVERY PAGE JUST BEFORE THE CLO…" at bounding box center [714, 207] width 956 height 352
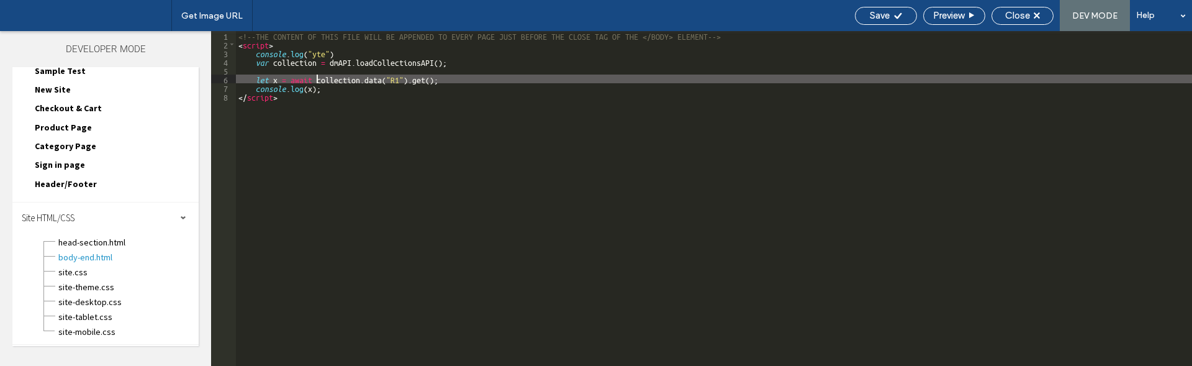
scroll to position [0, 0]
click at [330, 62] on div "<!--THE CONTENT OF THIS FILE WILL BE APPENDED TO EVERY PAGE JUST BEFORE THE CLO…" at bounding box center [714, 207] width 956 height 352
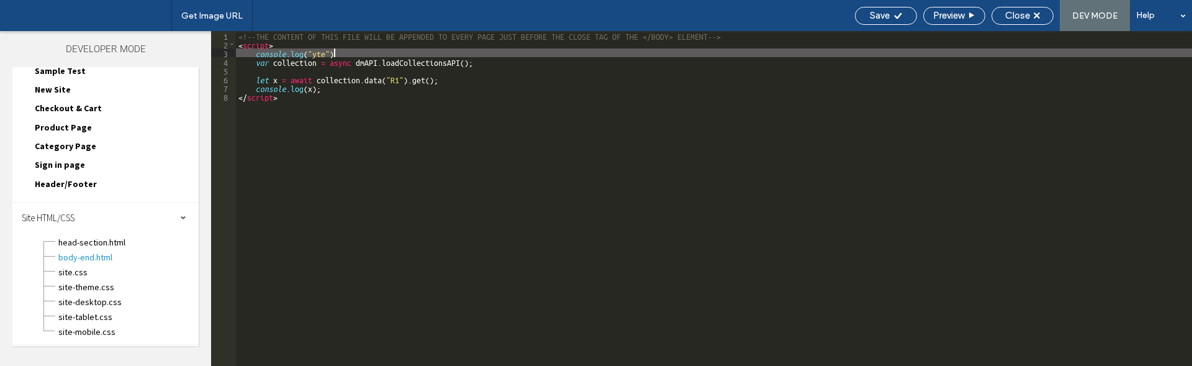
click at [387, 52] on div "<!--THE CONTENT OF THIS FILE WILL BE APPENDED TO EVERY PAGE JUST BEFORE THE CLO…" at bounding box center [714, 207] width 956 height 352
type textarea "**"
click at [362, 61] on div "<!--THE CONTENT OF THIS FILE WILL BE APPENDED TO EVERY PAGE JUST BEFORE THE CLO…" at bounding box center [716, 207] width 952 height 352
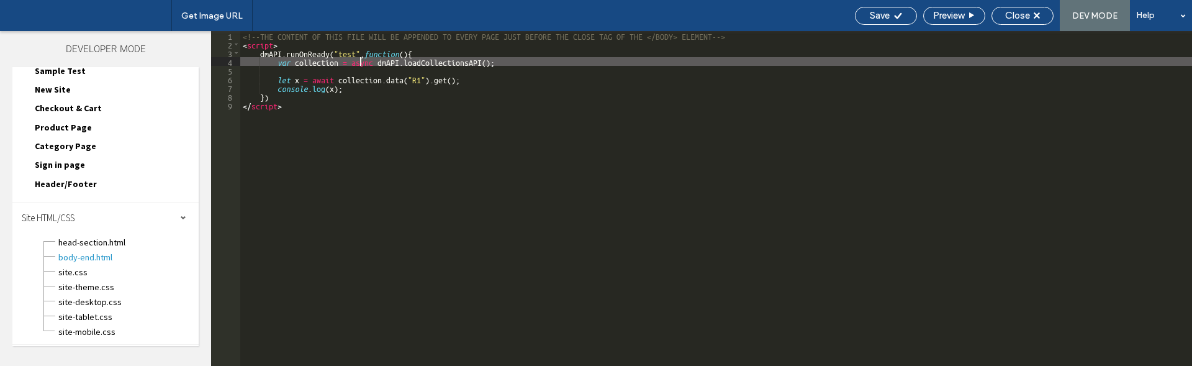
click at [362, 61] on div "<!--THE CONTENT OF THIS FILE WILL BE APPENDED TO EVERY PAGE JUST BEFORE THE CLO…" at bounding box center [716, 207] width 952 height 352
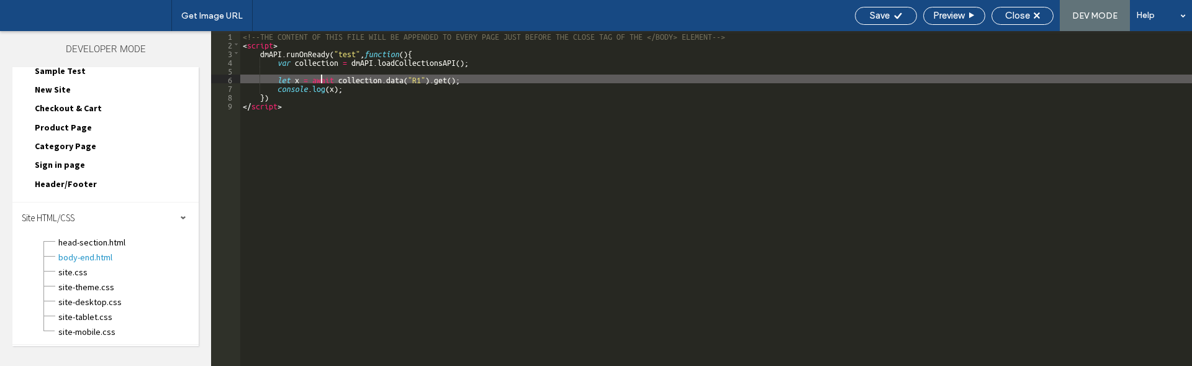
click at [322, 77] on div "<!--THE CONTENT OF THIS FILE WILL BE APPENDED TO EVERY PAGE JUST BEFORE THE CLO…" at bounding box center [716, 207] width 952 height 352
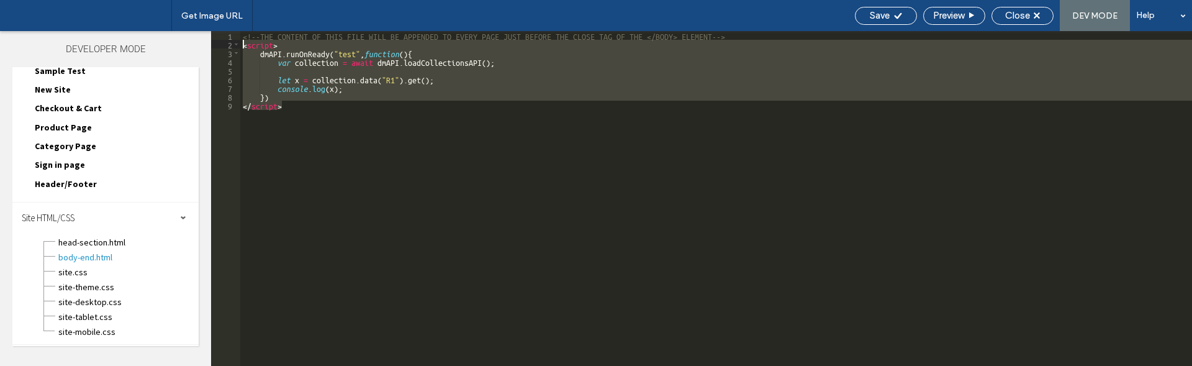
drag, startPoint x: 222, startPoint y: 76, endPoint x: 199, endPoint y: 46, distance: 38.5
click at [199, 46] on div "Developer Mode Page HTML/CSS Home Home.html Home-head-section.html Home.css Hom…" at bounding box center [596, 198] width 1192 height 335
click at [292, 109] on div "<!--THE CONTENT OF THIS FILE WILL BE APPENDED TO EVERY PAGE JUST BEFORE THE CLO…" at bounding box center [716, 198] width 952 height 335
drag, startPoint x: 236, startPoint y: 92, endPoint x: 208, endPoint y: 46, distance: 54.1
click at [208, 46] on div "Developer Mode Page HTML/CSS Home Home.html Home-head-section.html Home.css Hom…" at bounding box center [596, 198] width 1192 height 335
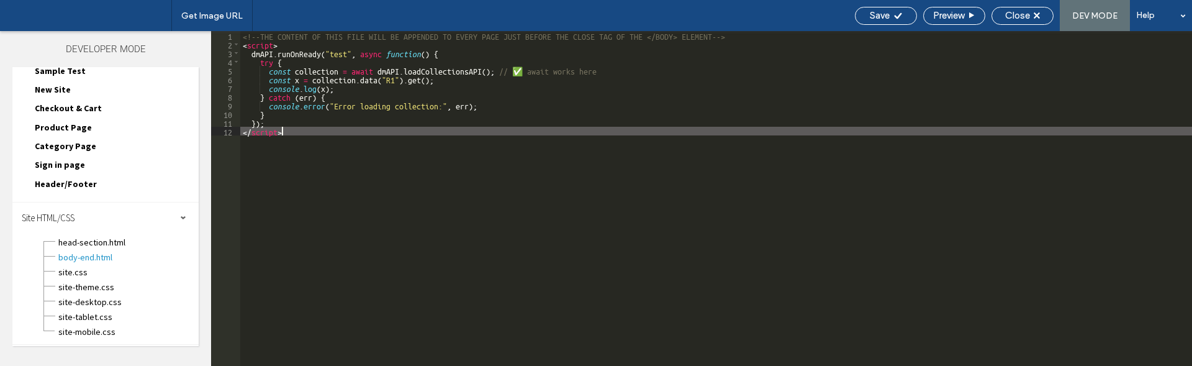
click at [352, 89] on div "<!--THE CONTENT OF THIS FILE WILL BE APPENDED TO EVERY PAGE JUST BEFORE THE CLO…" at bounding box center [716, 207] width 952 height 352
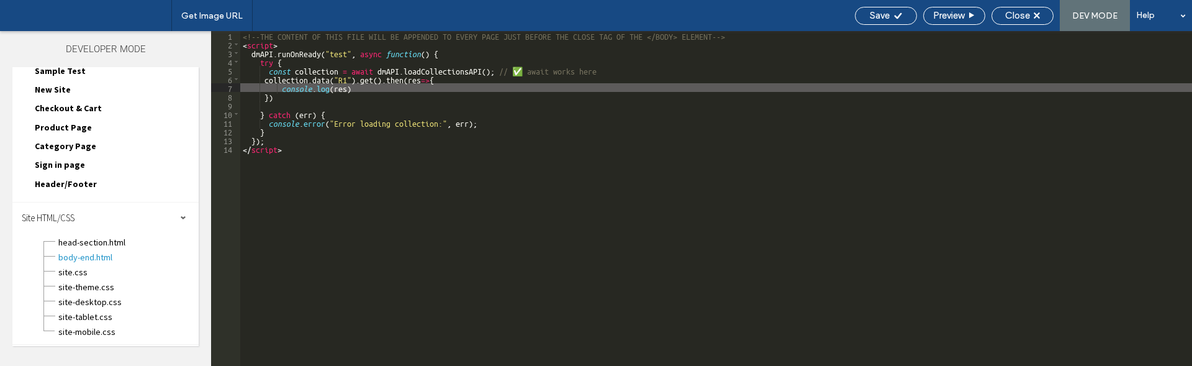
drag, startPoint x: 359, startPoint y: 155, endPoint x: 352, endPoint y: 151, distance: 7.8
click at [359, 155] on div "<!--THE CONTENT OF THIS FILE WILL BE APPENDED TO EVERY PAGE JUST BEFORE THE CLO…" at bounding box center [716, 207] width 952 height 352
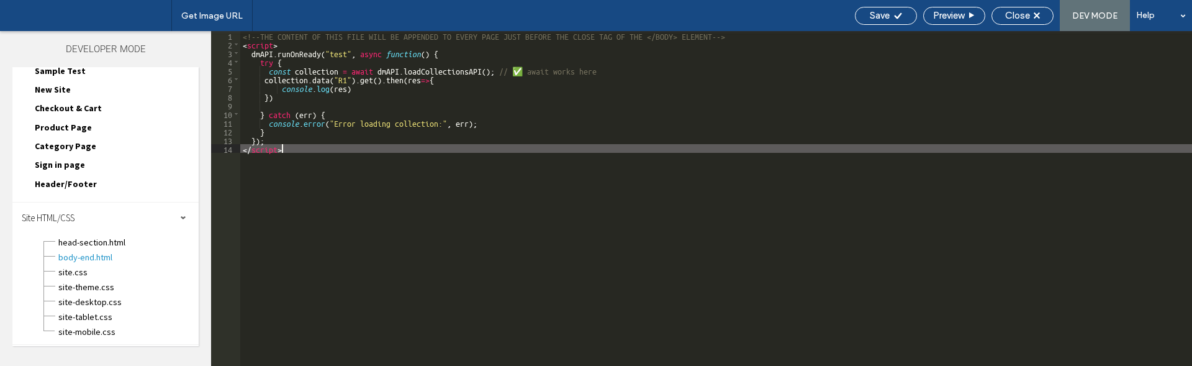
click at [331, 160] on div "<!--THE CONTENT OF THIS FILE WILL BE APPENDED TO EVERY PAGE JUST BEFORE THE CLO…" at bounding box center [716, 207] width 952 height 352
click at [294, 99] on div "<!--THE CONTENT OF THIS FILE WILL BE APPENDED TO EVERY PAGE JUST BEFORE THE CLO…" at bounding box center [716, 207] width 952 height 352
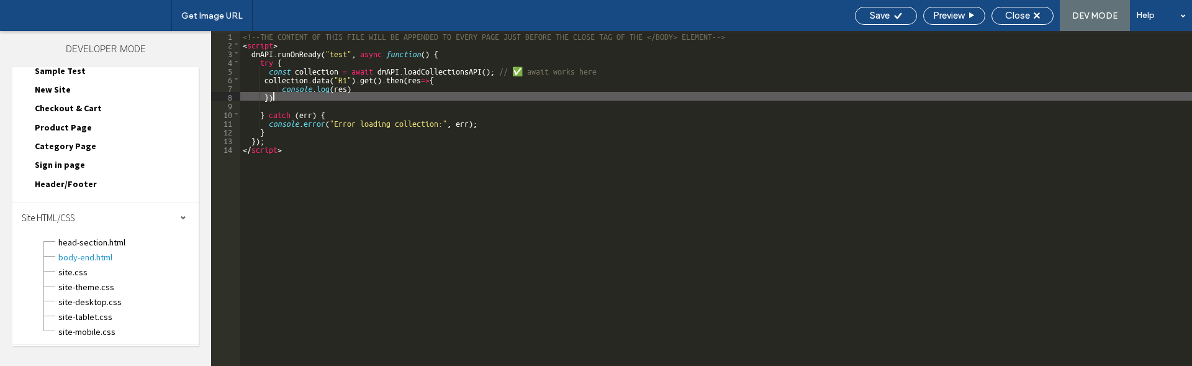
type textarea "**"
